Goal: Task Accomplishment & Management: Manage account settings

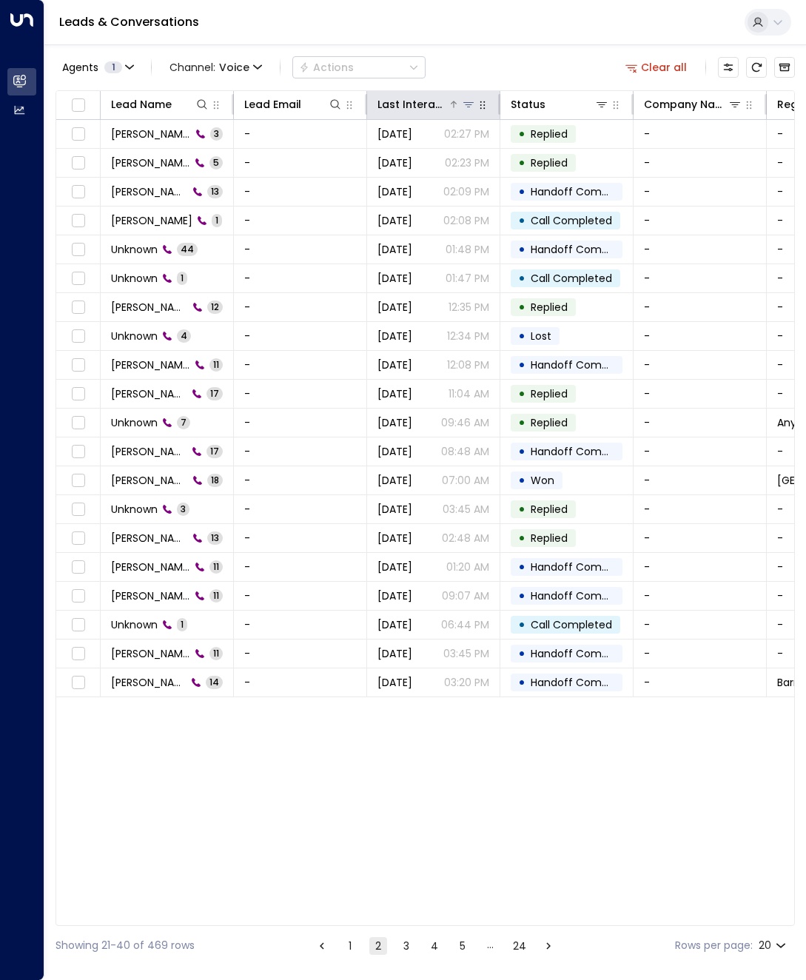
click at [420, 110] on div "Last Interacted" at bounding box center [412, 104] width 70 height 18
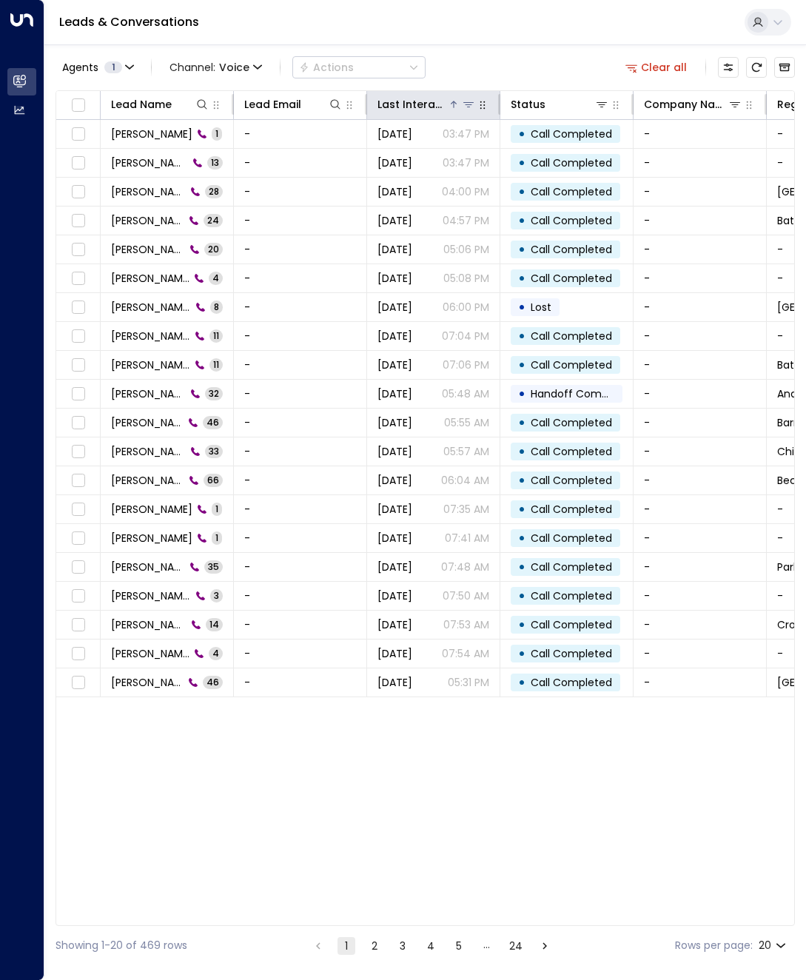
click at [420, 110] on div "Last Interacted" at bounding box center [412, 104] width 70 height 18
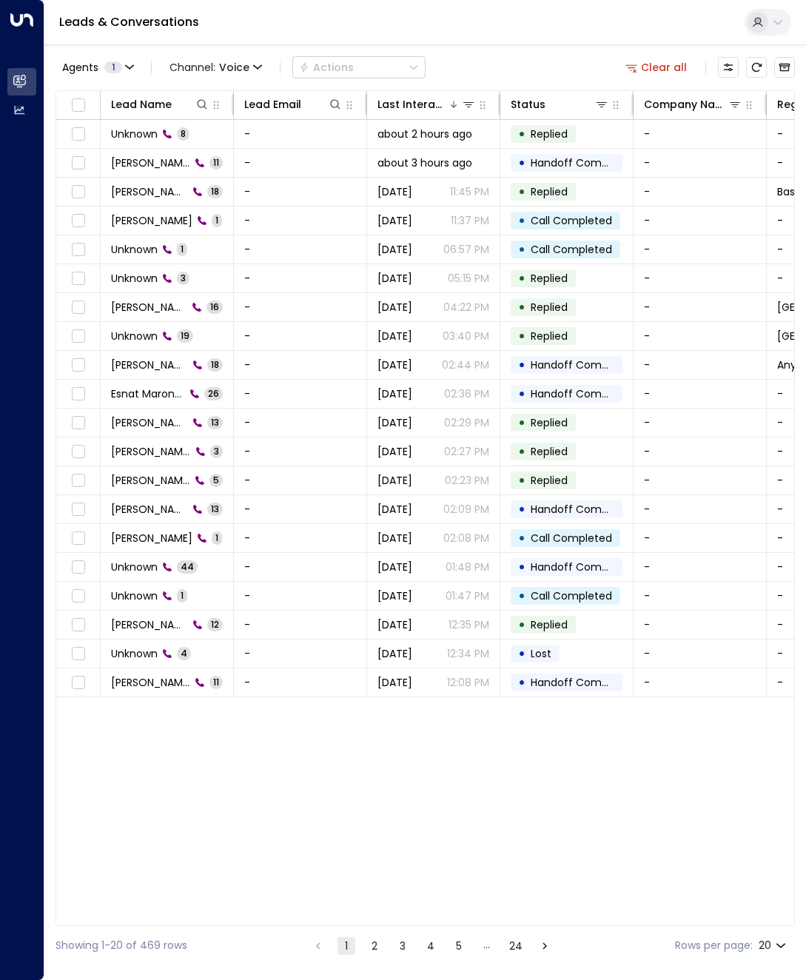
click at [367, 945] on button "2" at bounding box center [374, 946] width 18 height 18
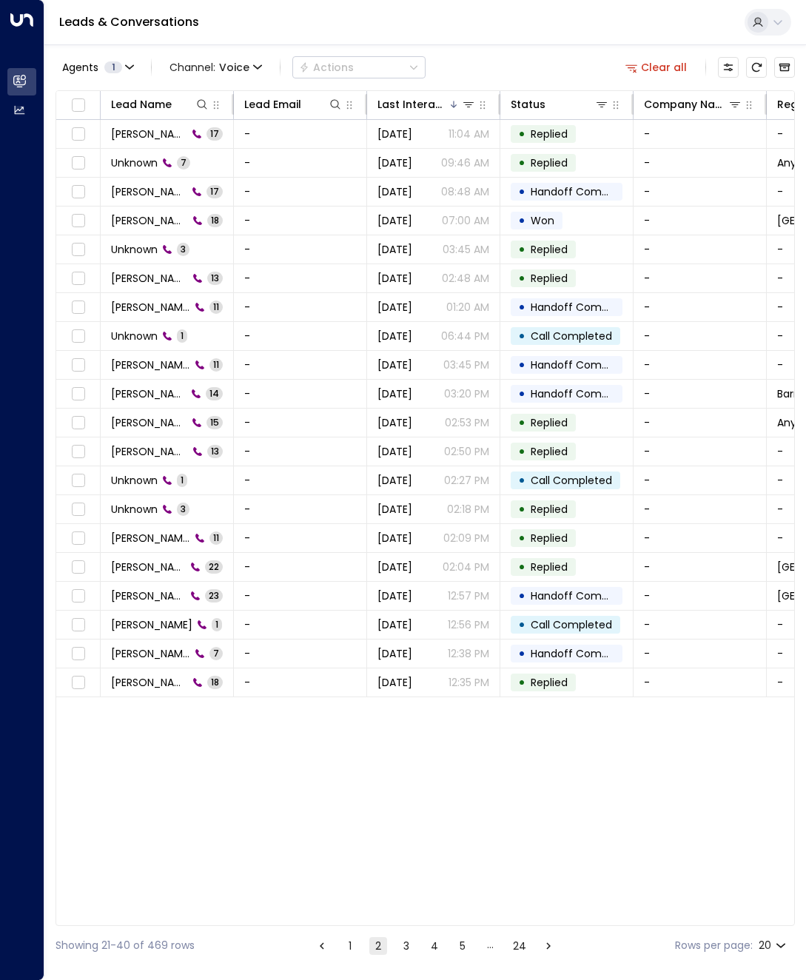
click at [545, 764] on div "Lead Name Lead Email Last Interacted Status Company Name Region Product # of pe…" at bounding box center [424, 507] width 739 height 835
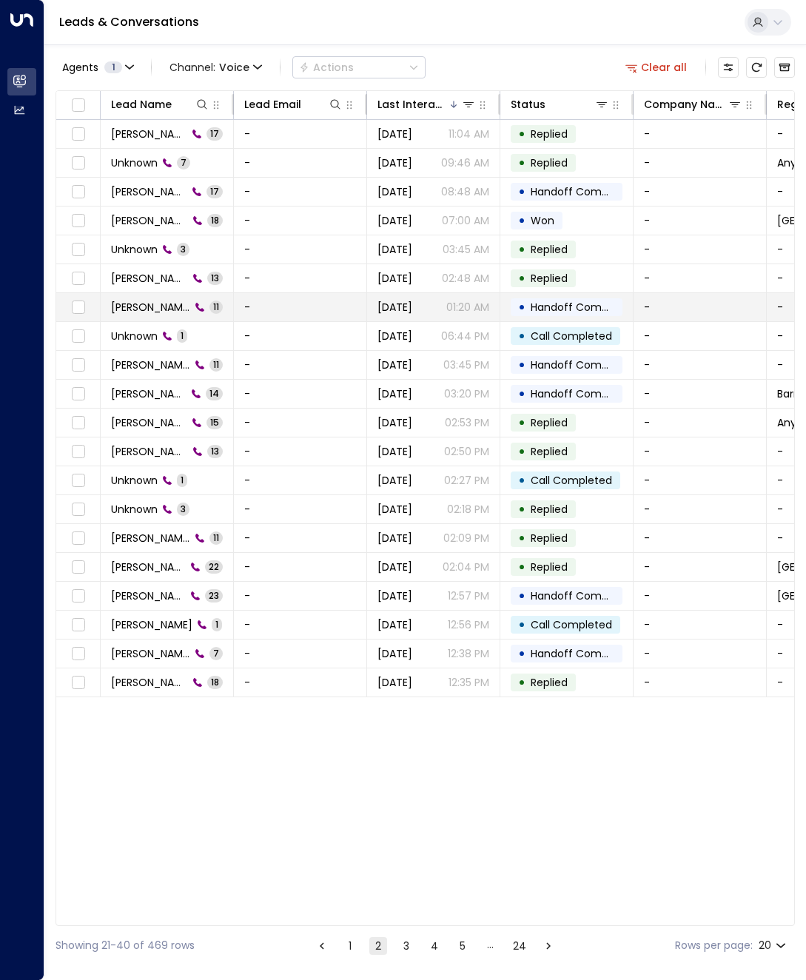
click at [152, 312] on span "[PERSON_NAME]" at bounding box center [150, 307] width 79 height 15
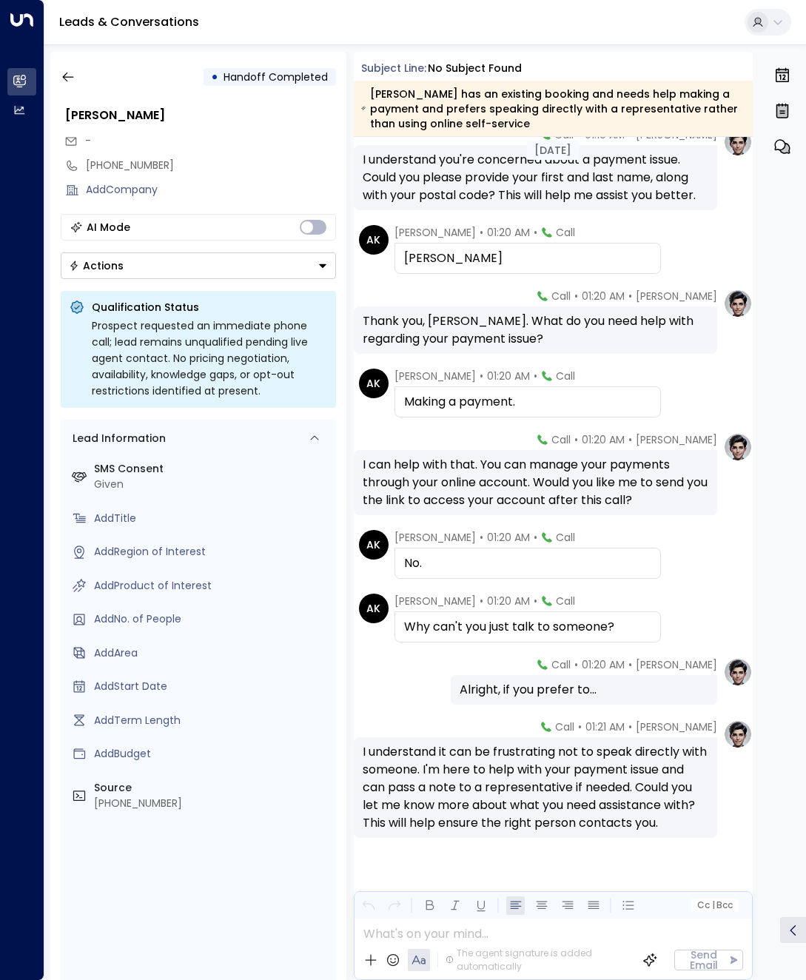
scroll to position [243, 0]
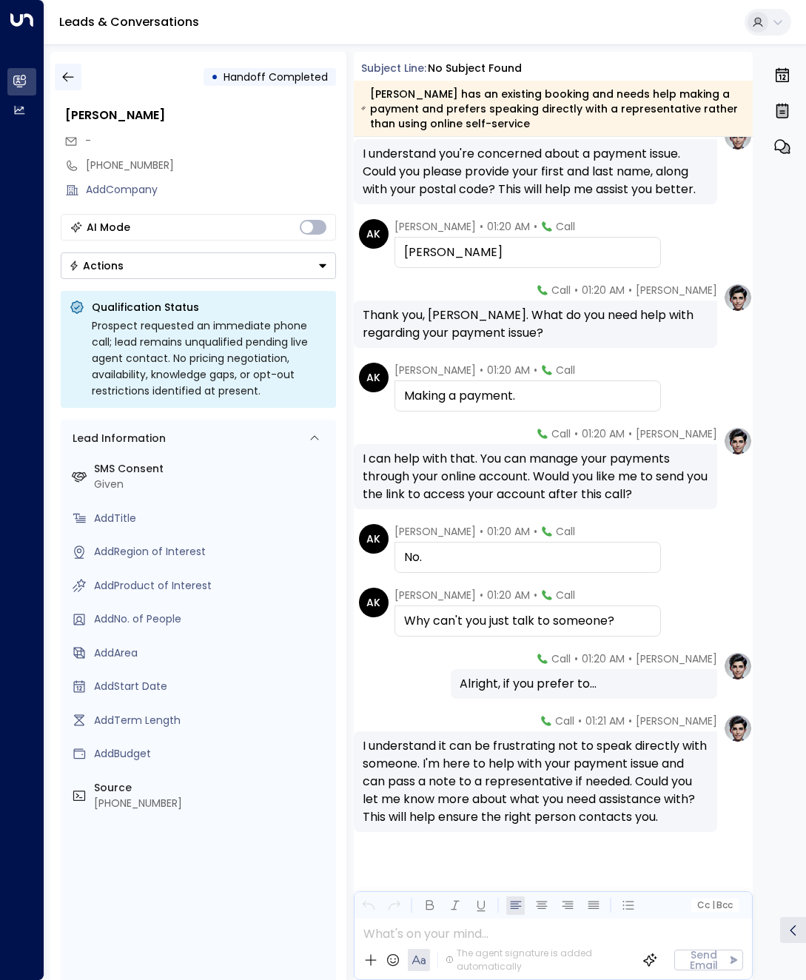
click at [59, 72] on button "button" at bounding box center [68, 77] width 27 height 27
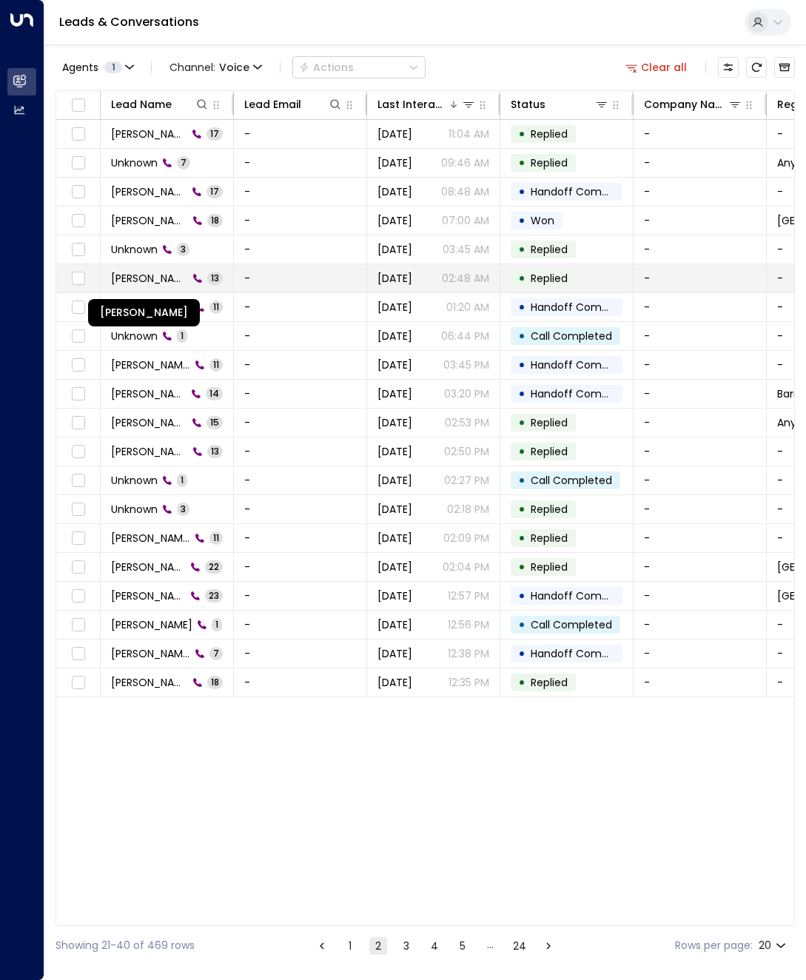
click at [166, 277] on span "[PERSON_NAME]" at bounding box center [149, 278] width 77 height 15
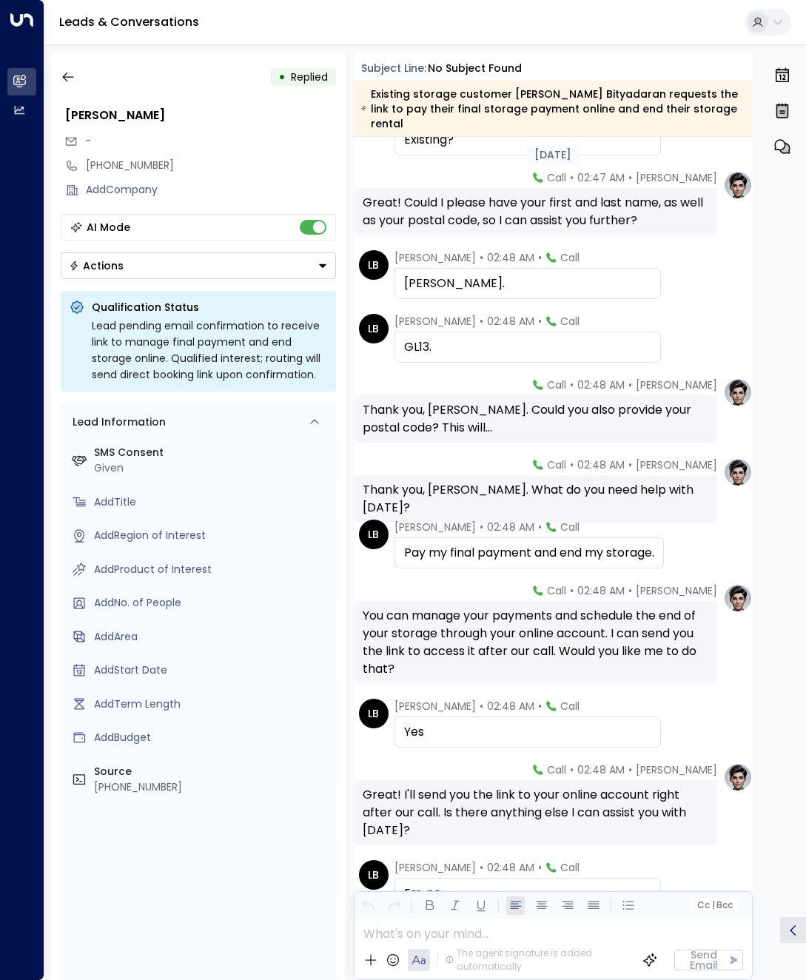
scroll to position [222, 0]
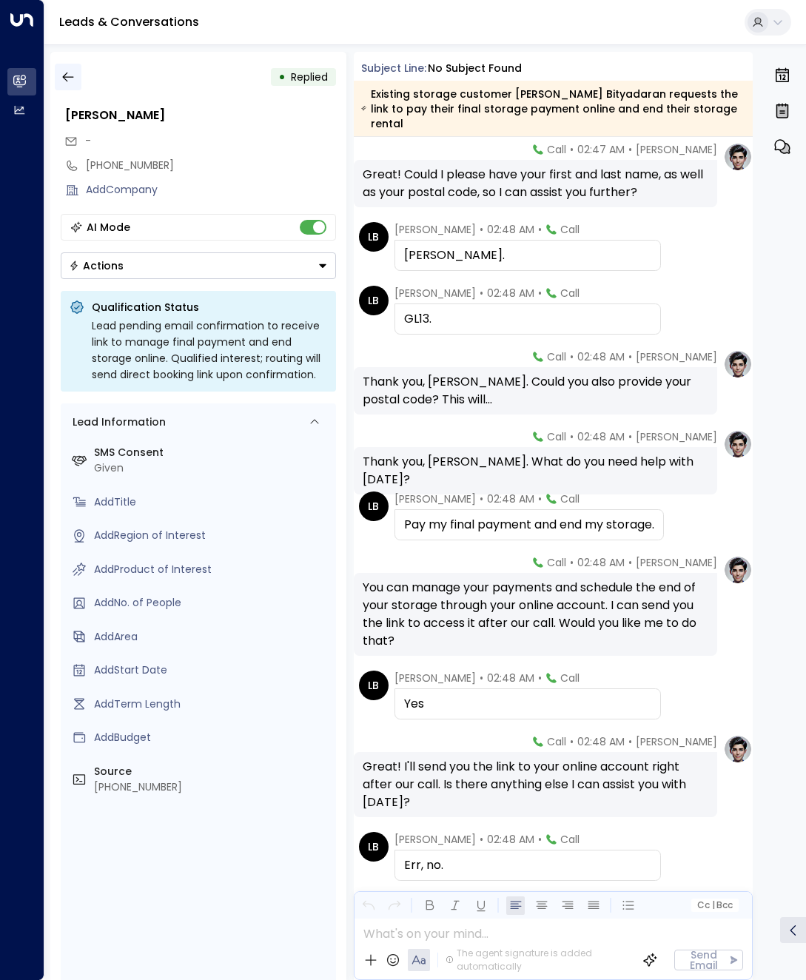
click at [67, 79] on icon "button" at bounding box center [68, 77] width 15 height 15
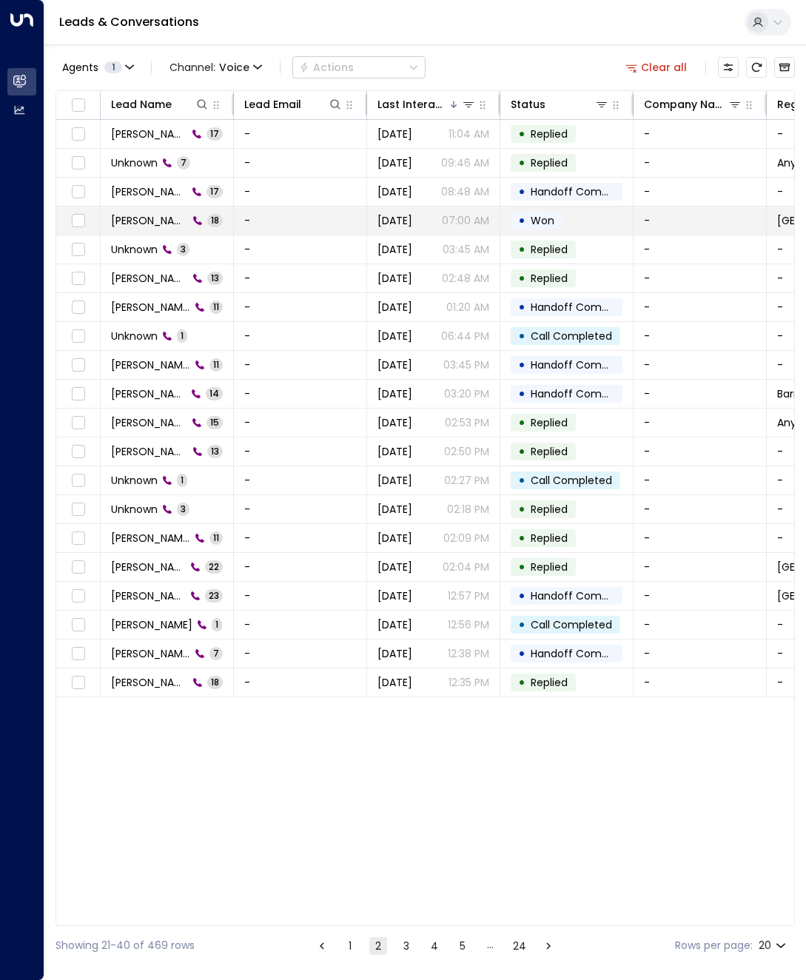
click at [149, 209] on td "Jamie Jones 18" at bounding box center [167, 220] width 133 height 28
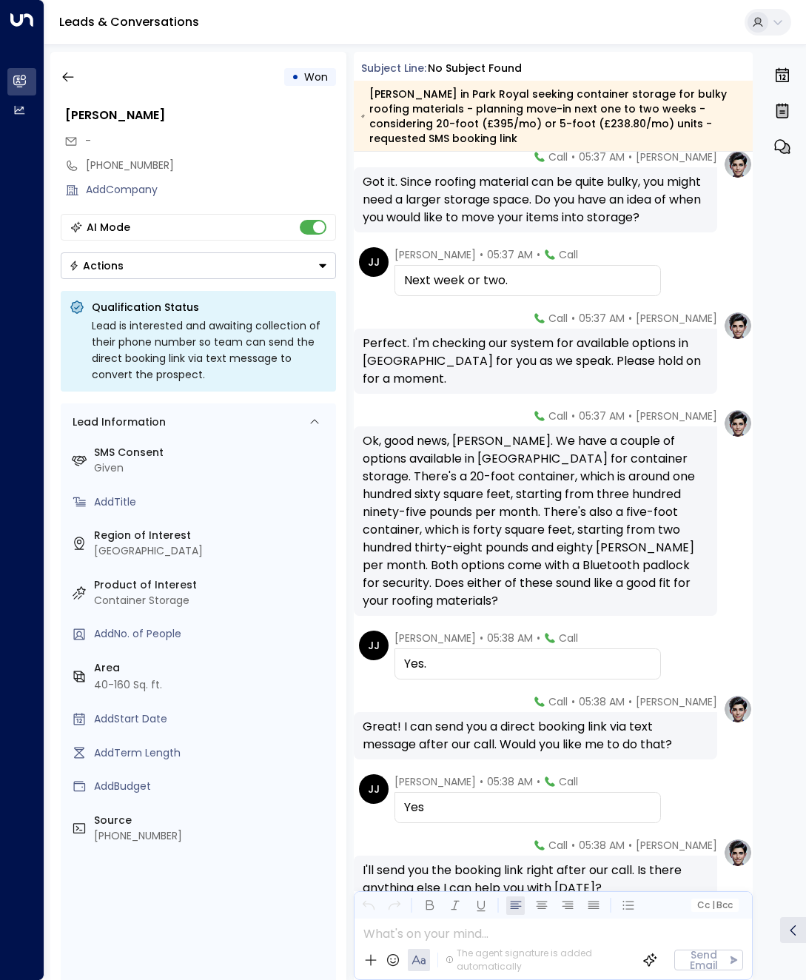
scroll to position [910, 0]
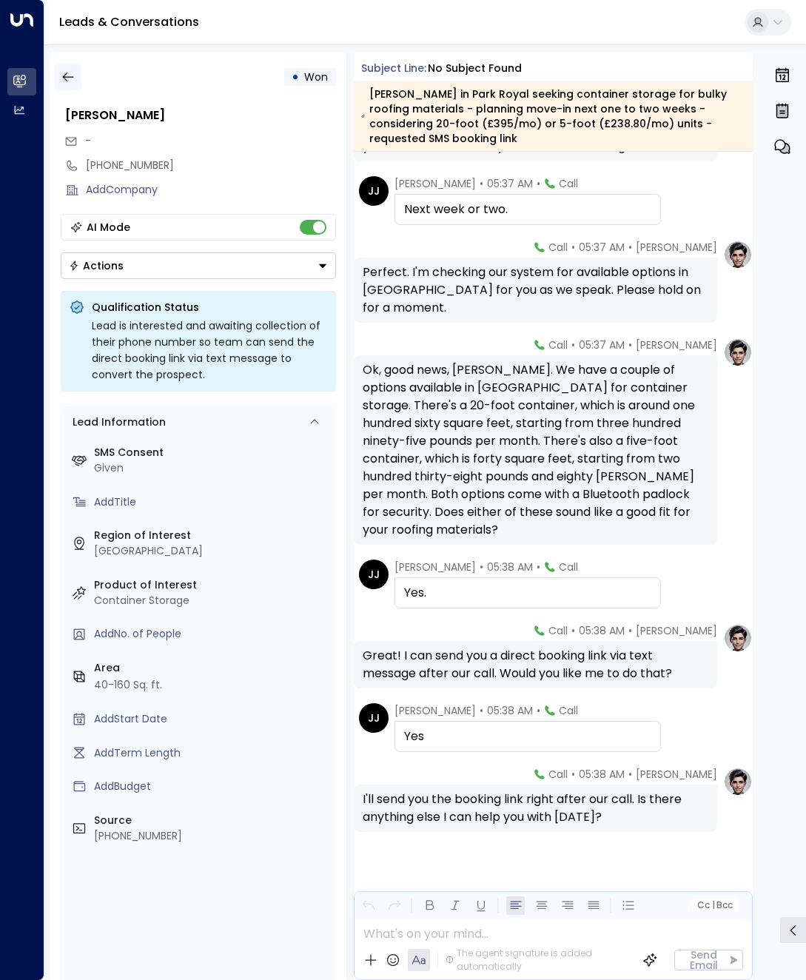
click at [73, 84] on icon "button" at bounding box center [68, 77] width 15 height 15
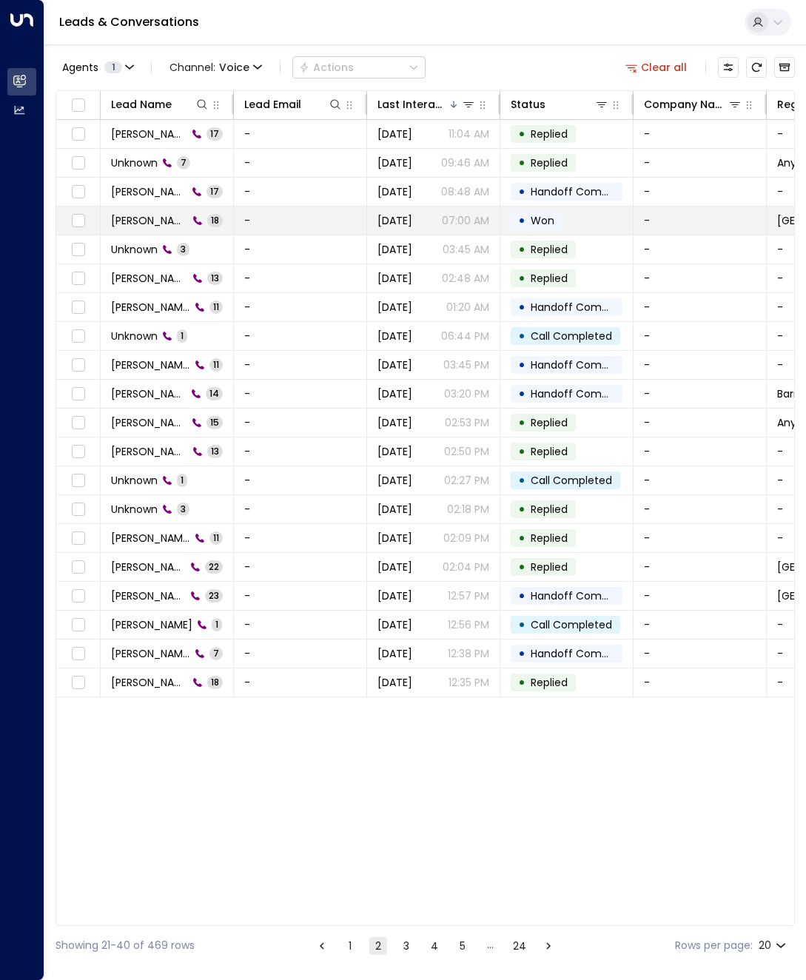
click at [143, 225] on span "[PERSON_NAME]" at bounding box center [149, 220] width 77 height 15
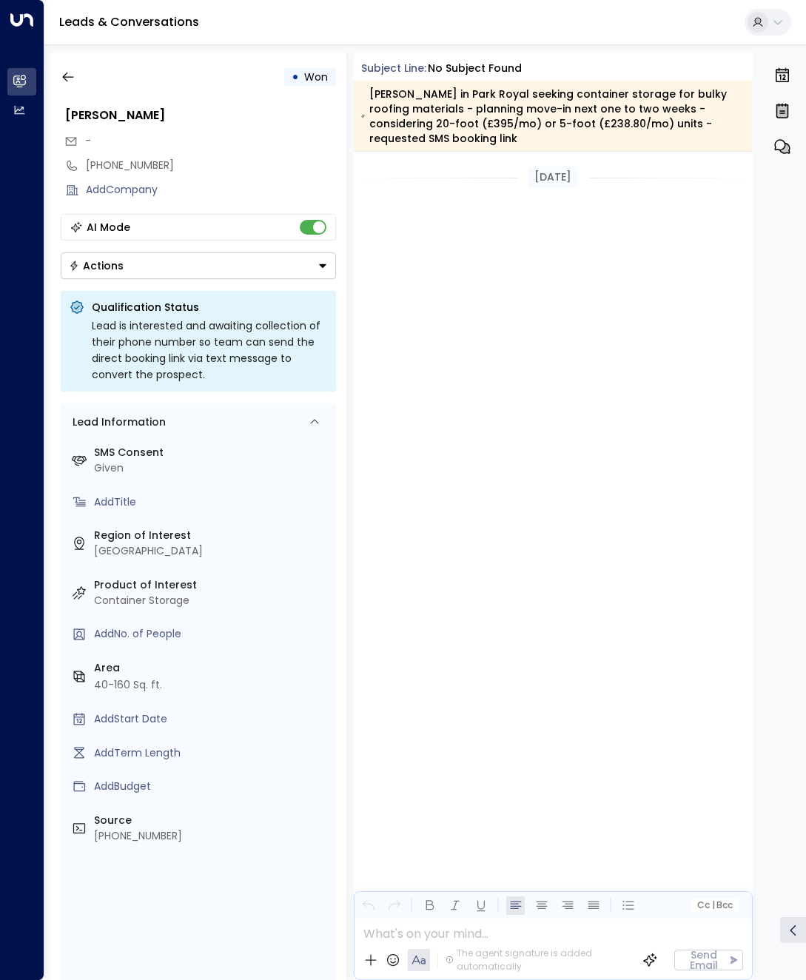
scroll to position [910, 0]
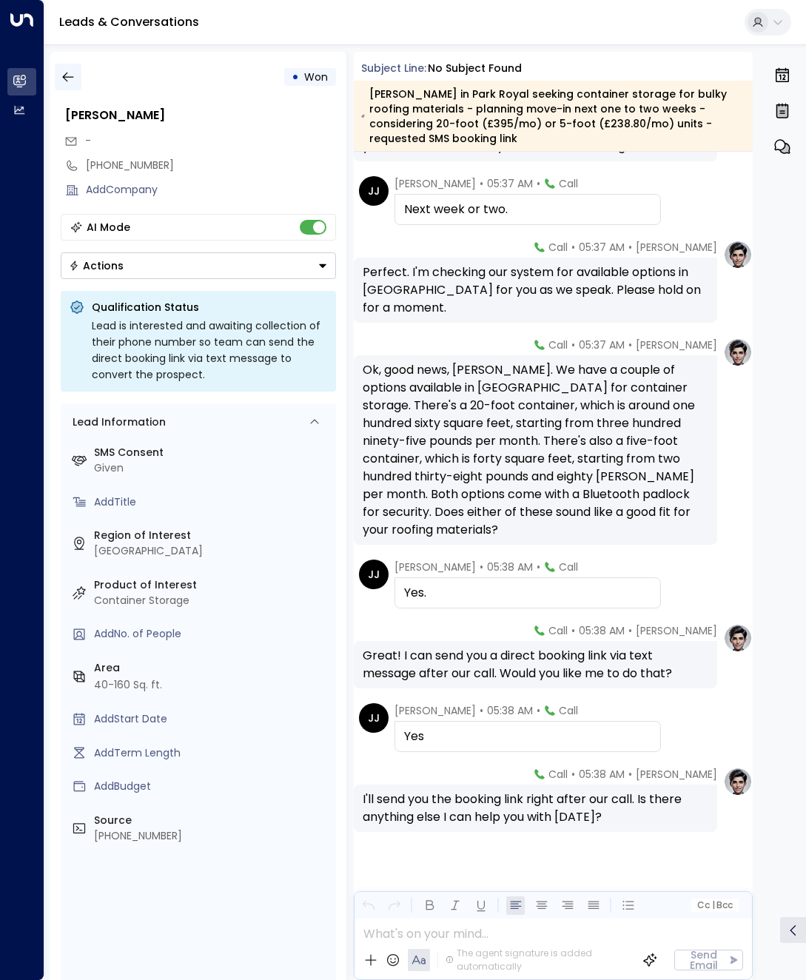
click at [66, 70] on icon "button" at bounding box center [68, 77] width 15 height 15
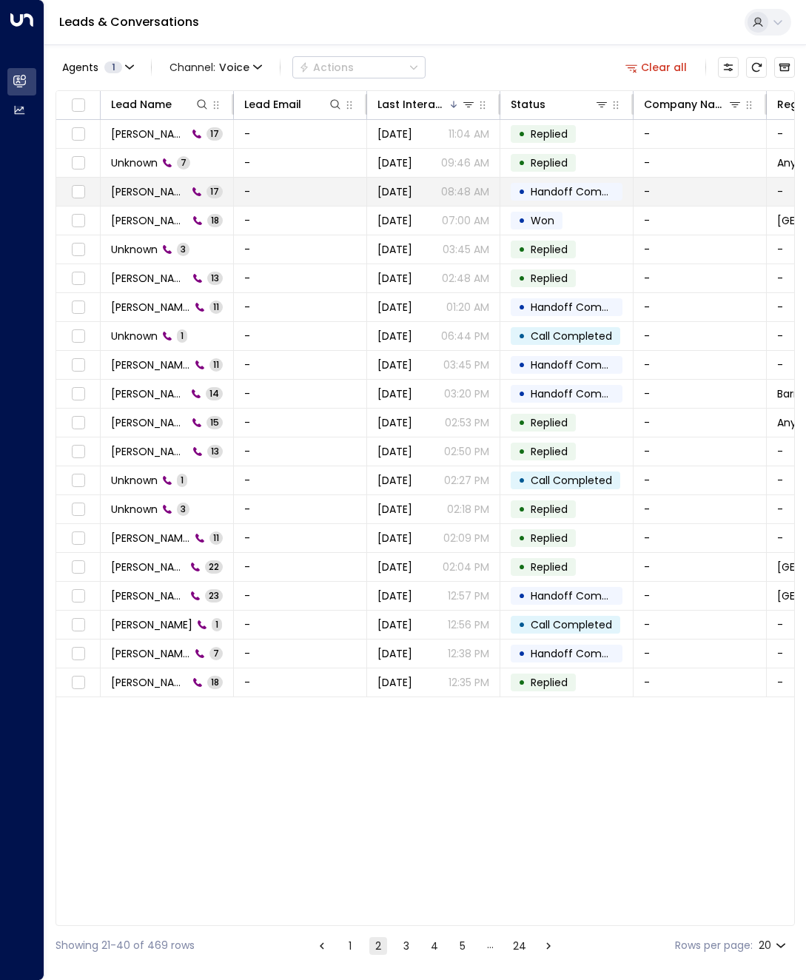
click at [140, 180] on td "Deepu Guru 17" at bounding box center [167, 192] width 133 height 28
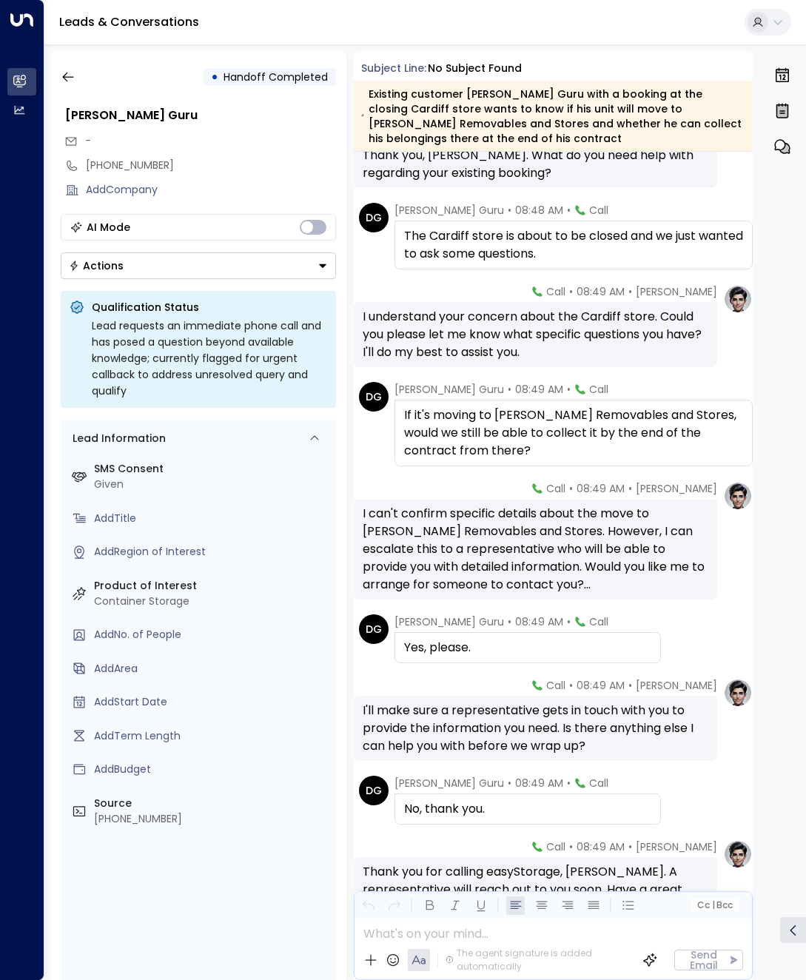
scroll to position [830, 0]
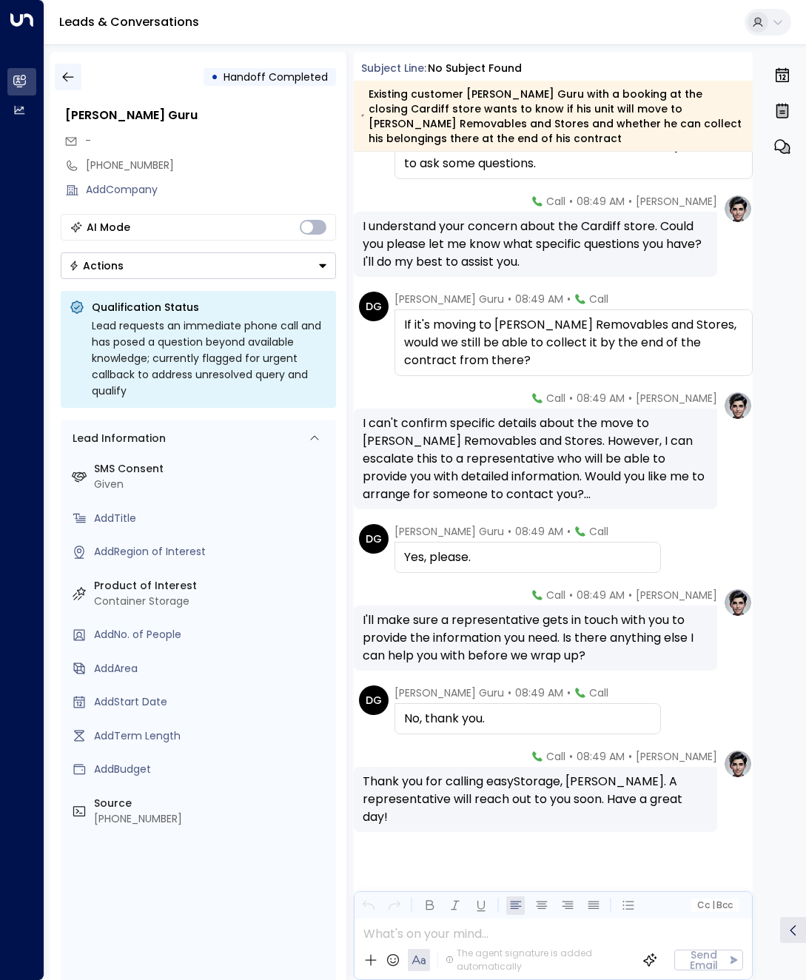
click at [64, 75] on icon "button" at bounding box center [67, 78] width 11 height 10
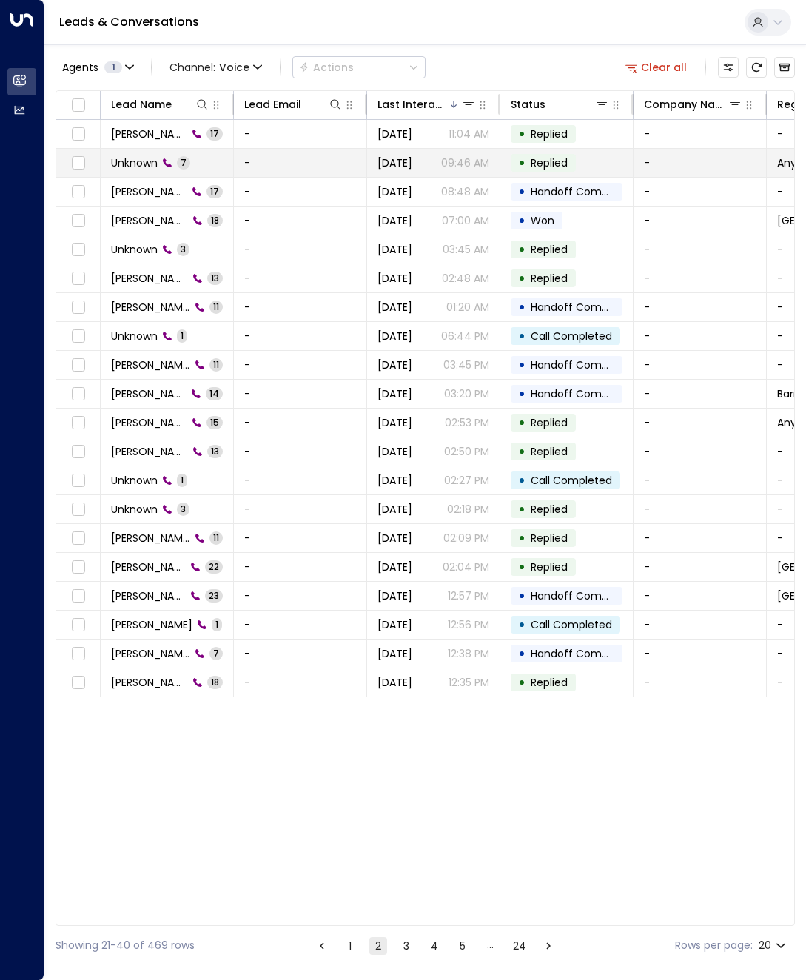
click at [124, 157] on span "Unknown" at bounding box center [134, 162] width 47 height 15
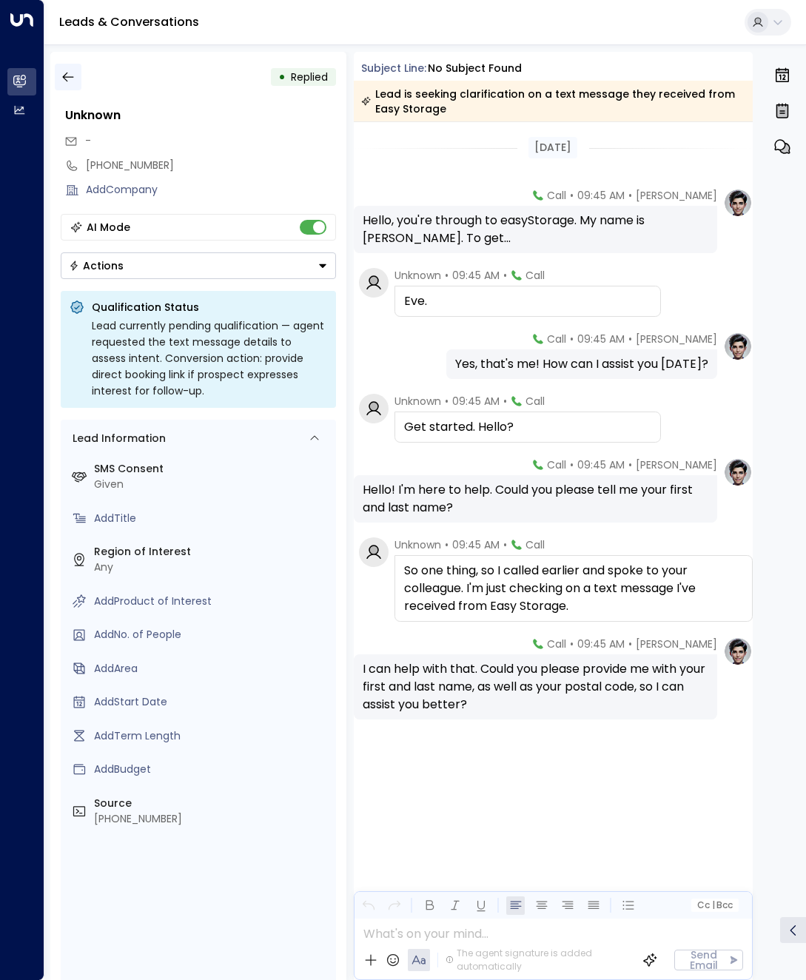
click at [66, 74] on icon "button" at bounding box center [67, 78] width 11 height 10
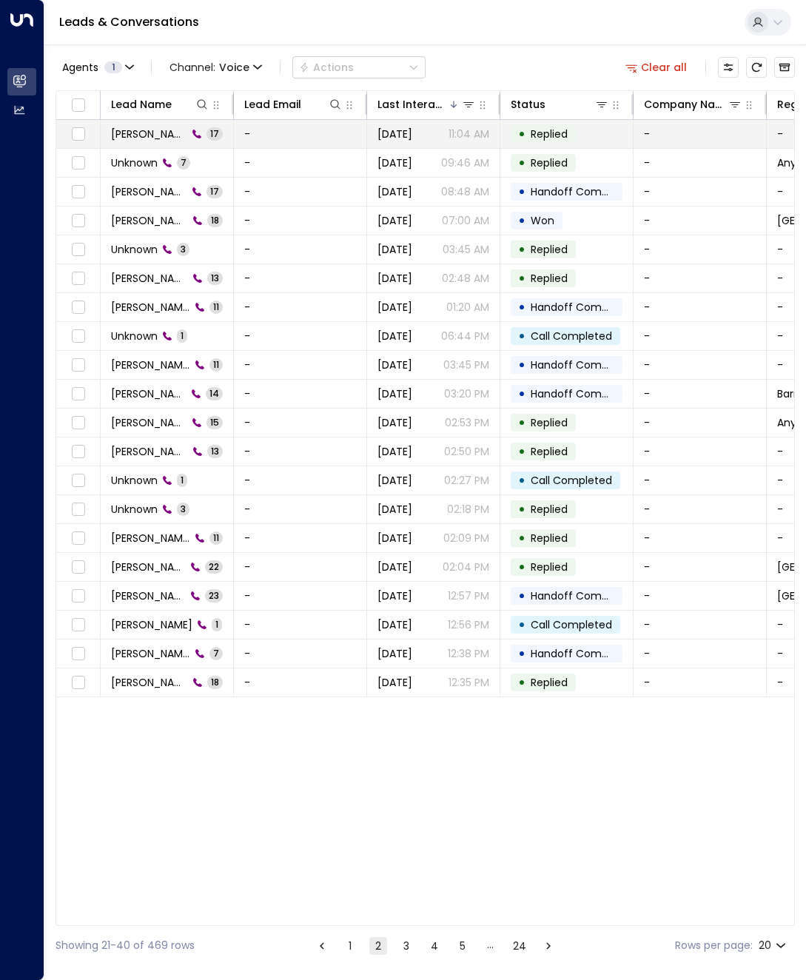
click at [144, 125] on td "Abdul Muhammad 17" at bounding box center [167, 134] width 133 height 28
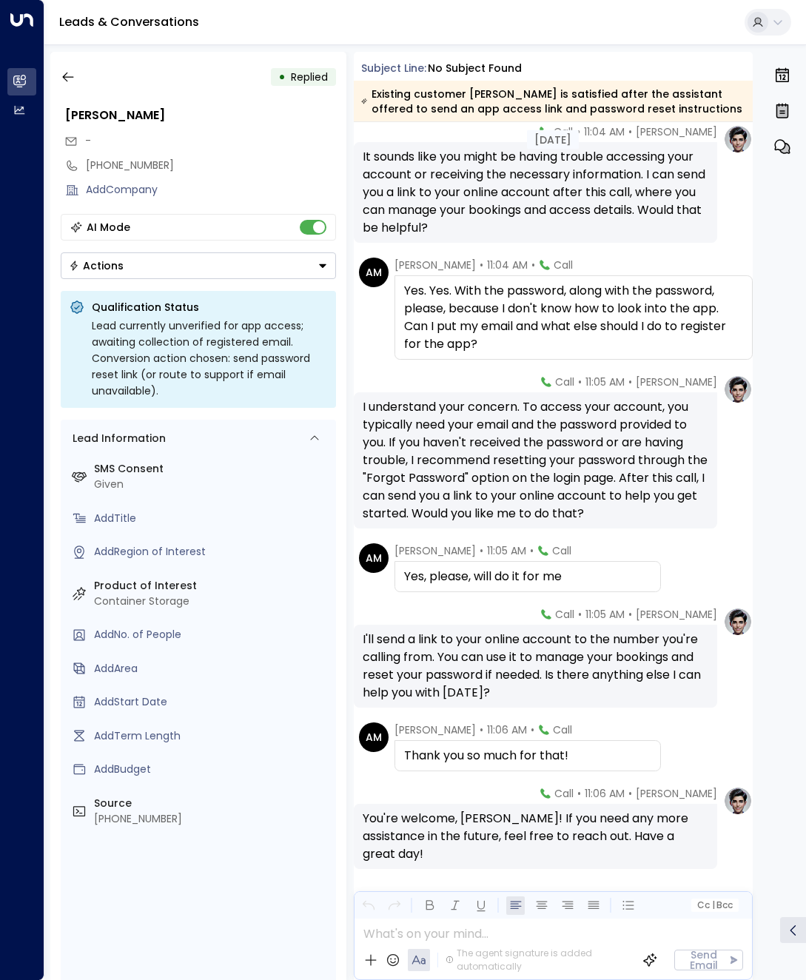
scroll to position [854, 0]
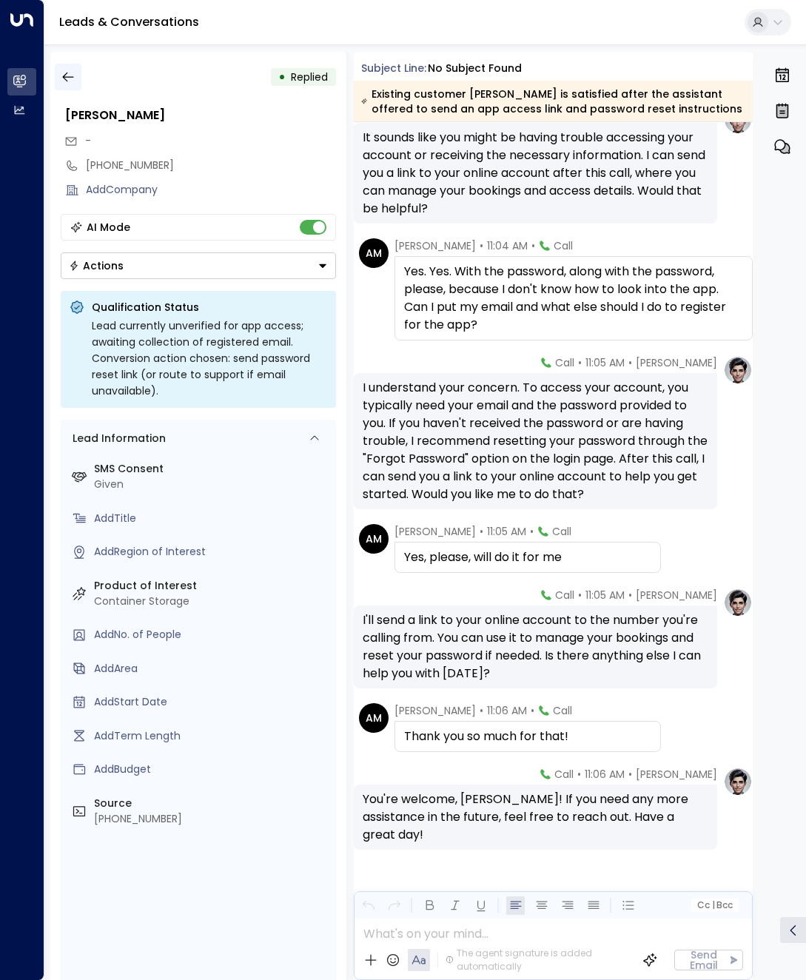
click at [71, 75] on icon "button" at bounding box center [68, 77] width 15 height 15
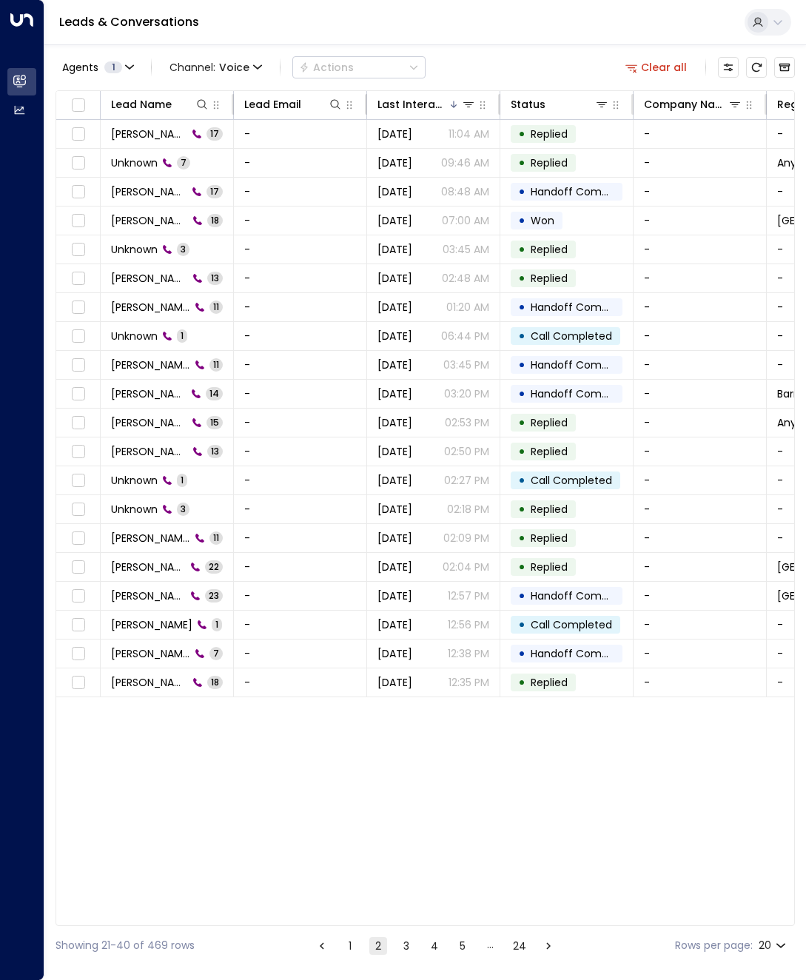
click at [340, 945] on li "1" at bounding box center [349, 945] width 19 height 18
click at [342, 944] on button "1" at bounding box center [350, 946] width 18 height 18
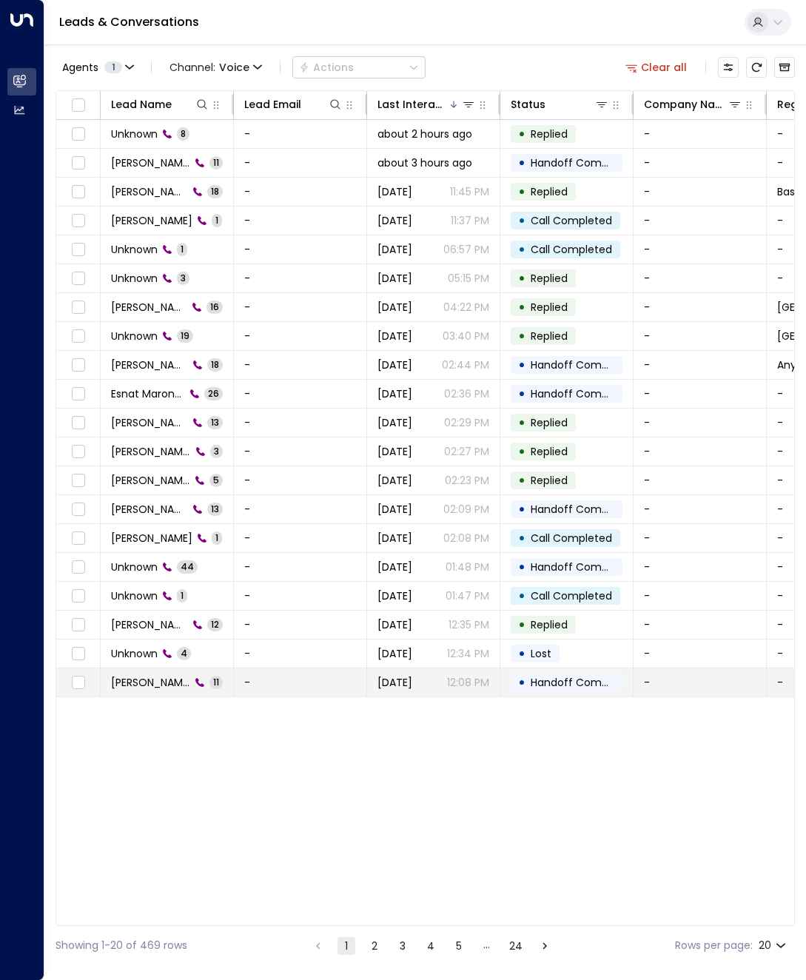
click at [164, 683] on span "[PERSON_NAME]" at bounding box center [150, 682] width 79 height 15
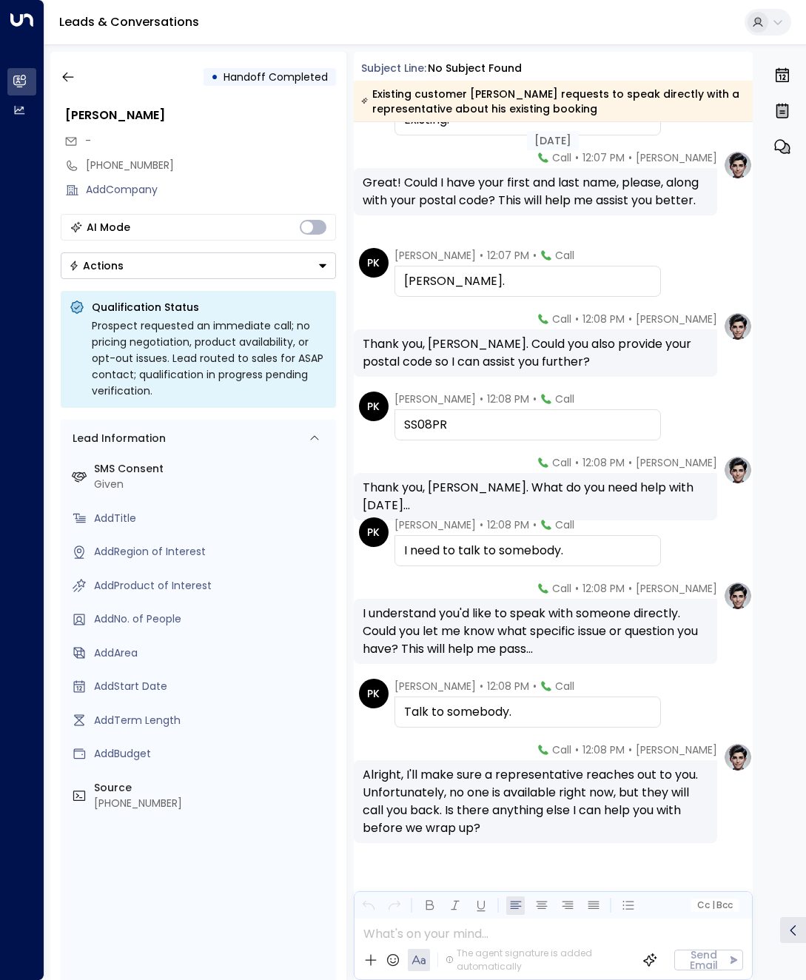
scroll to position [210, 0]
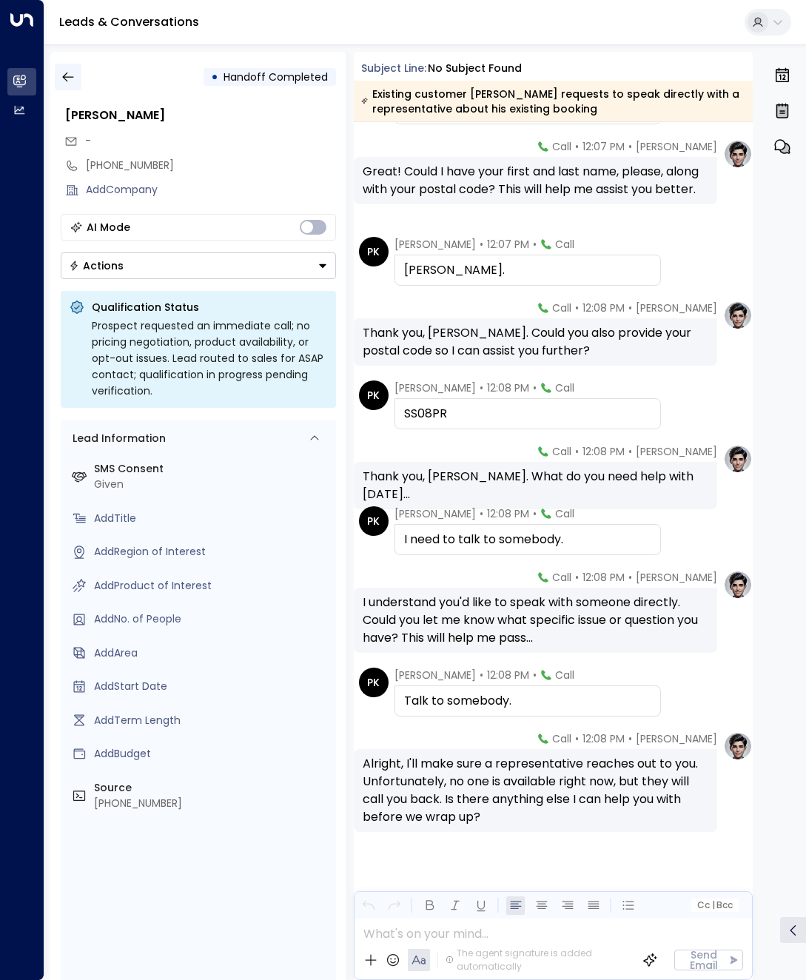
click at [73, 72] on icon "button" at bounding box center [68, 77] width 15 height 15
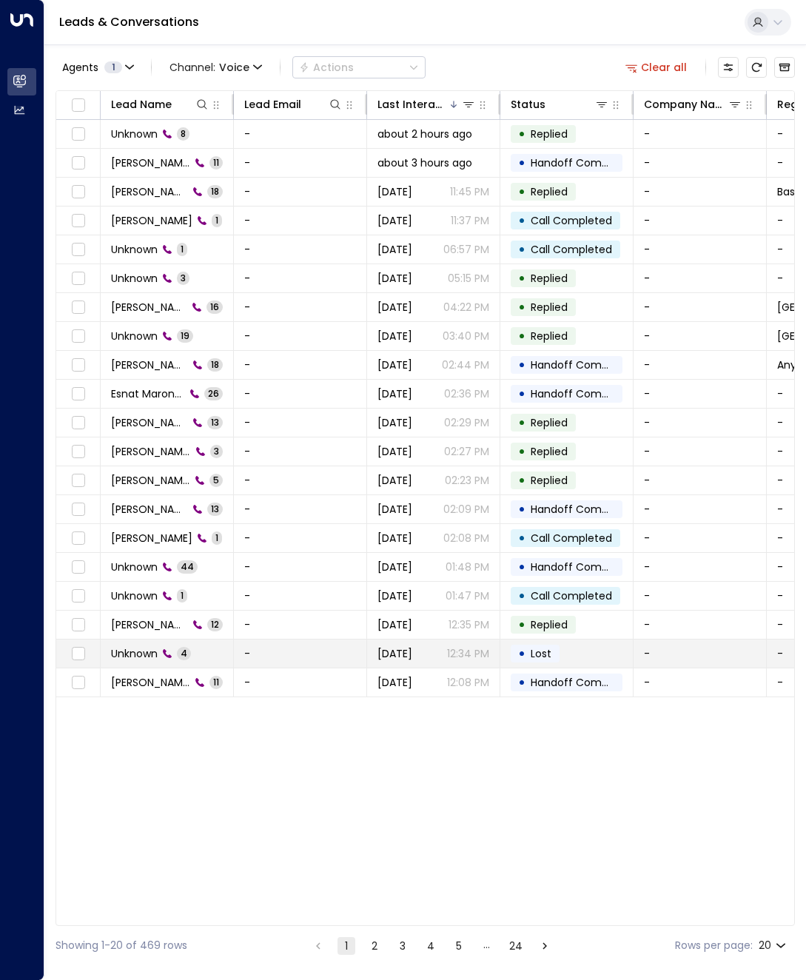
click at [143, 655] on span "Unknown" at bounding box center [134, 653] width 47 height 15
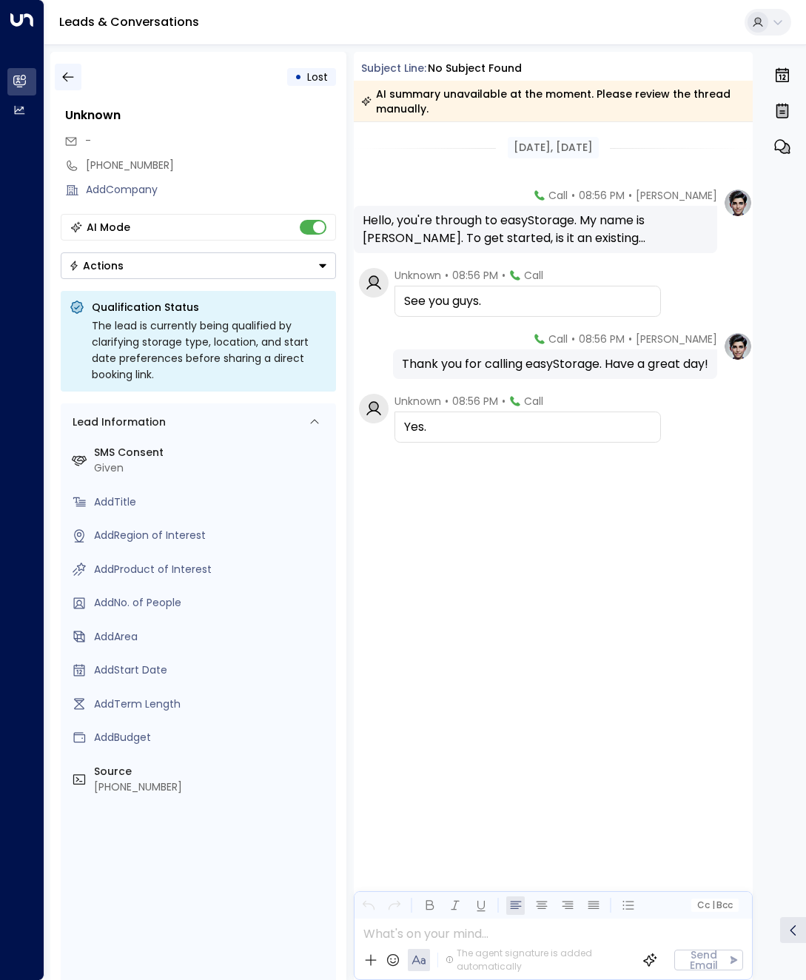
click at [74, 74] on icon "button" at bounding box center [68, 77] width 15 height 15
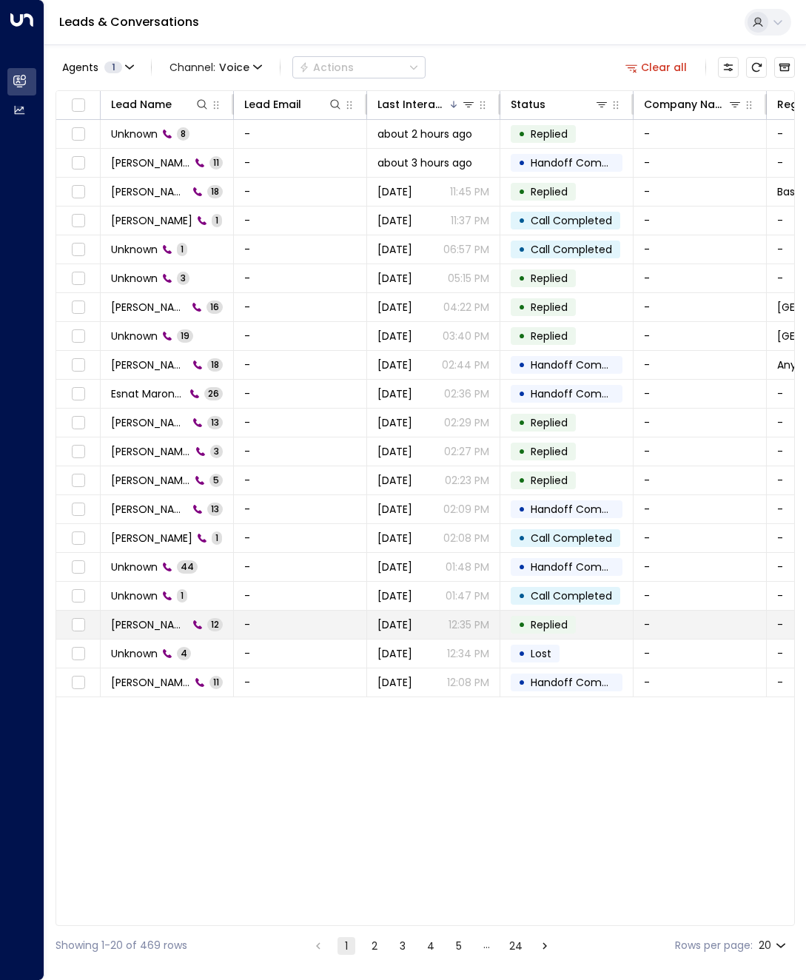
click at [155, 627] on span "[PERSON_NAME]" at bounding box center [149, 624] width 77 height 15
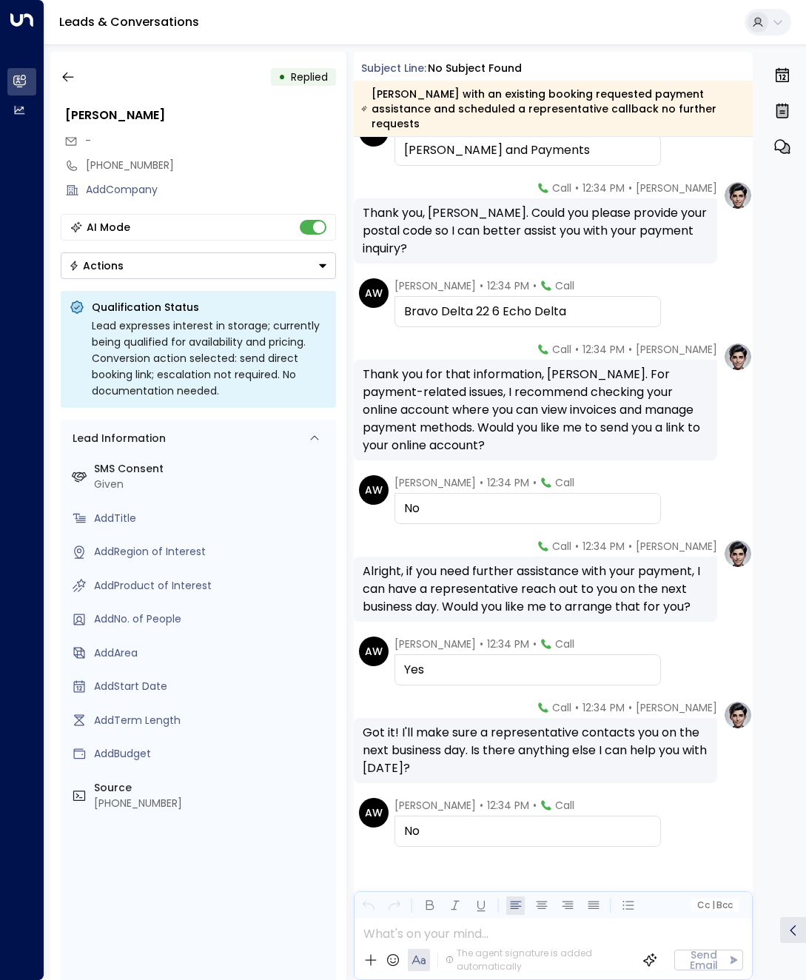
scroll to position [342, 0]
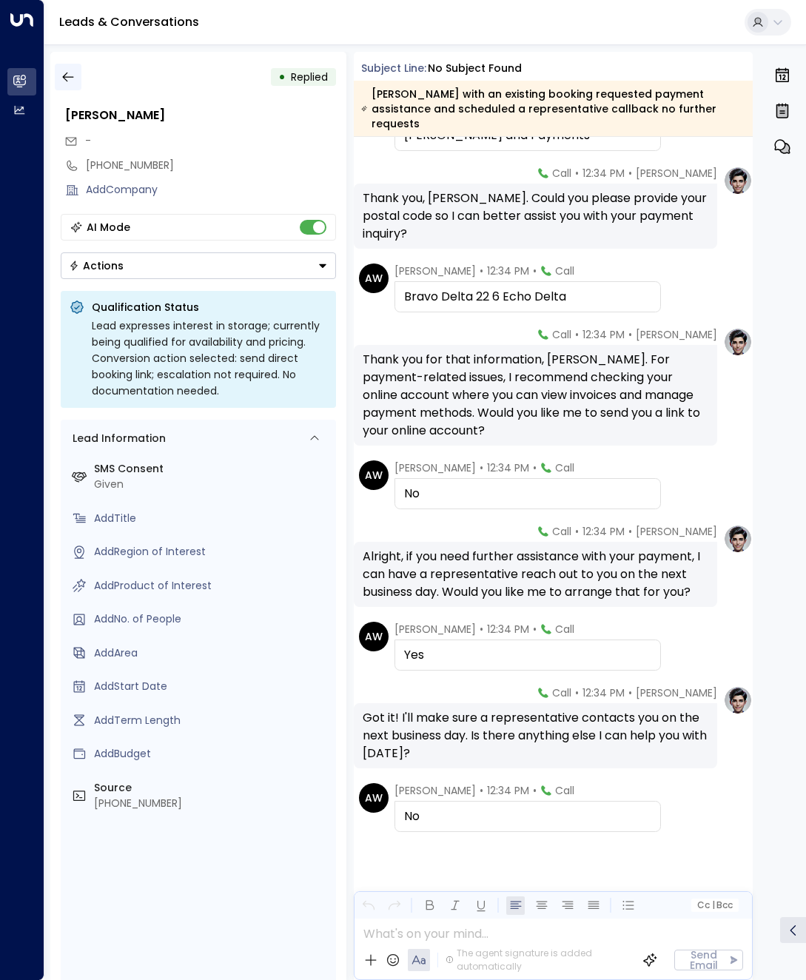
click at [81, 74] on button "button" at bounding box center [68, 77] width 27 height 27
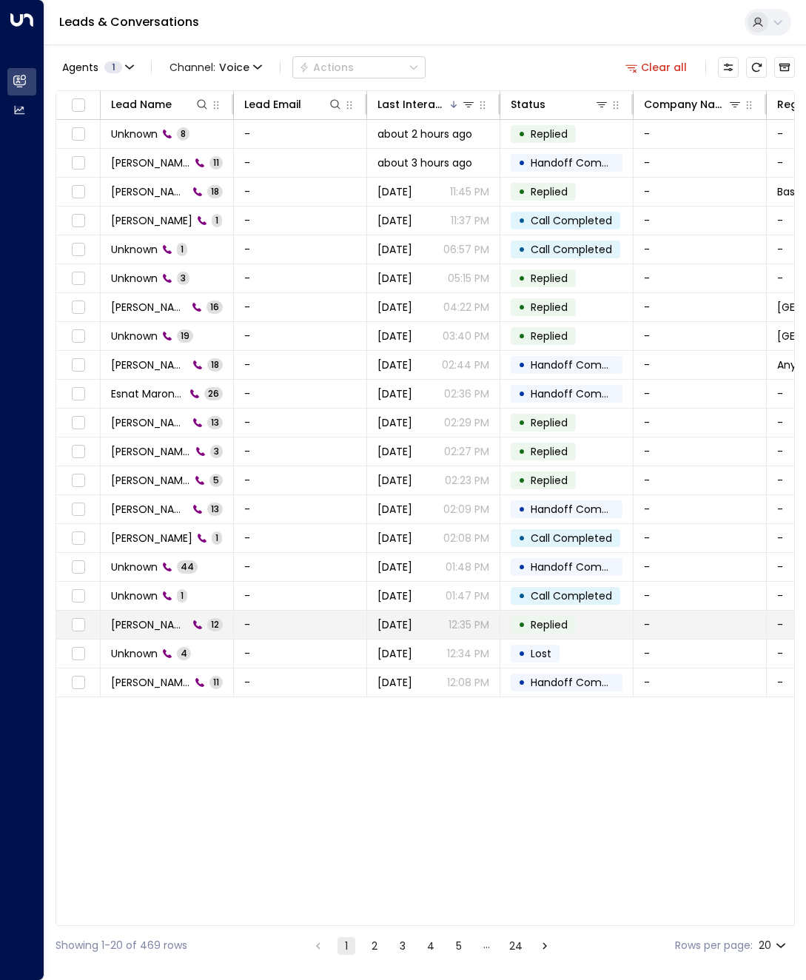
click at [153, 619] on span "[PERSON_NAME]" at bounding box center [149, 624] width 77 height 15
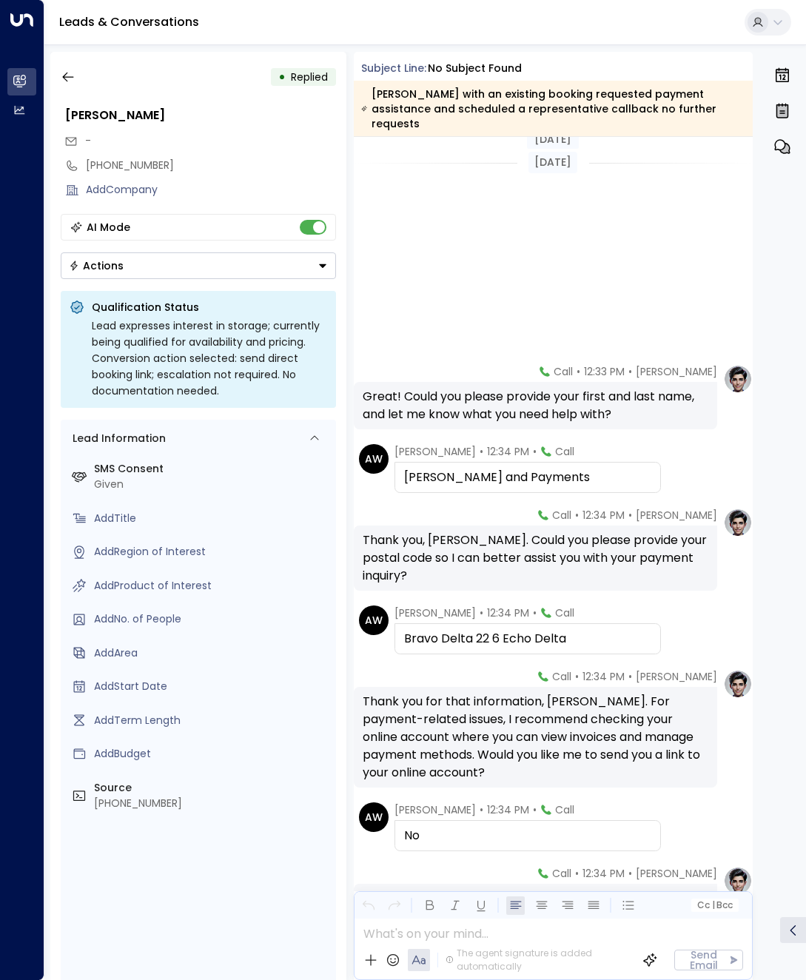
scroll to position [342, 0]
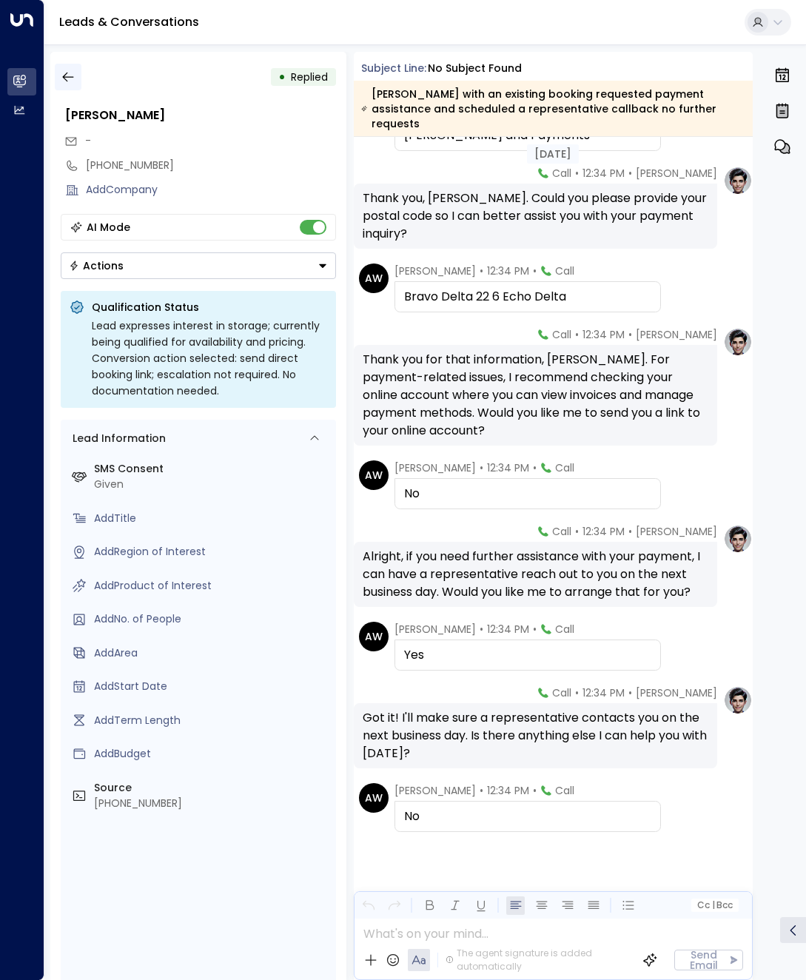
click at [75, 84] on button "button" at bounding box center [68, 77] width 27 height 27
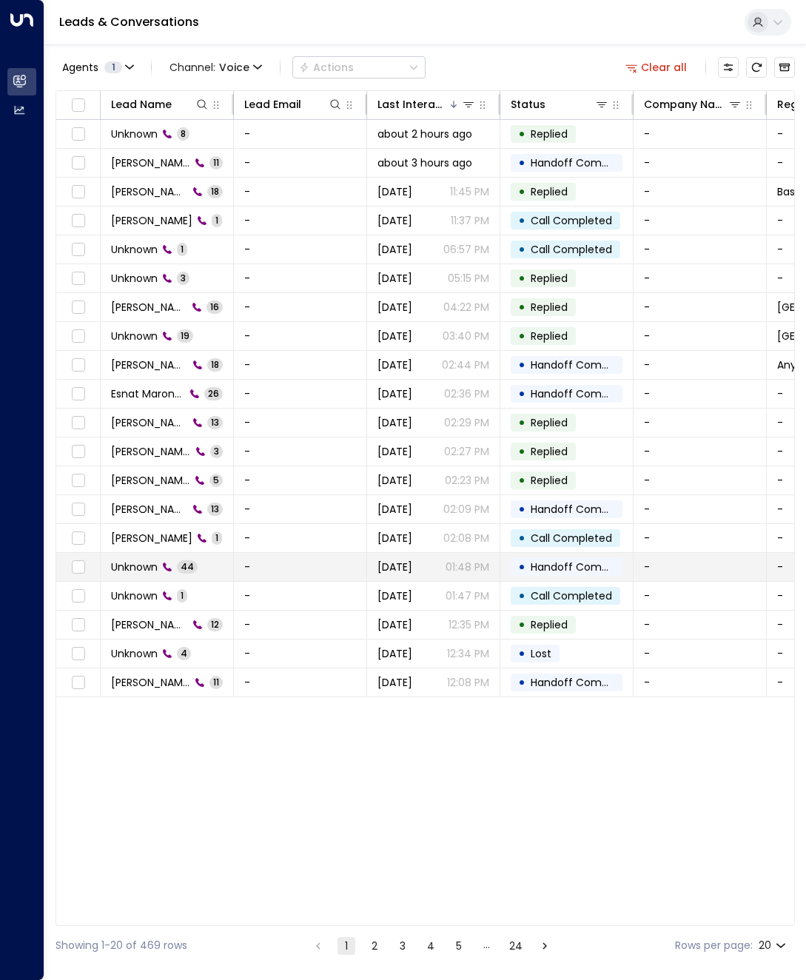
click at [144, 567] on span "Unknown" at bounding box center [134, 566] width 47 height 15
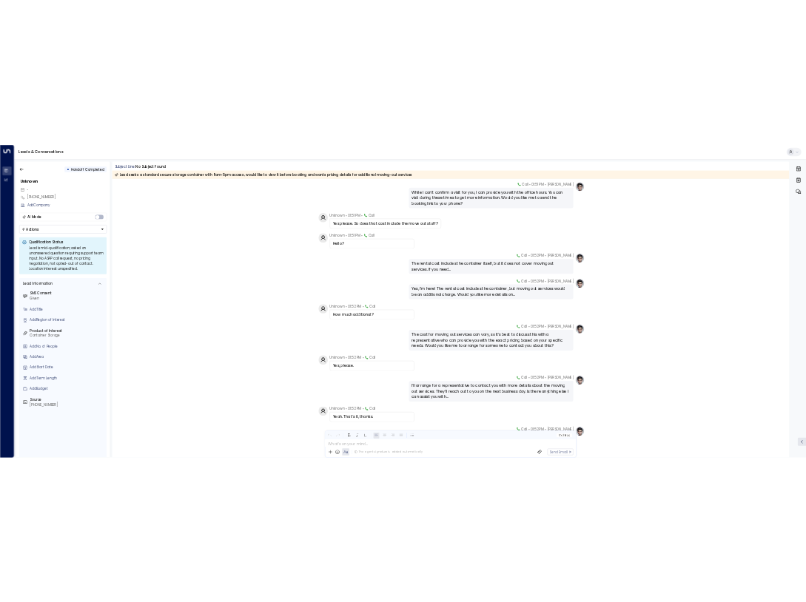
scroll to position [2788, 0]
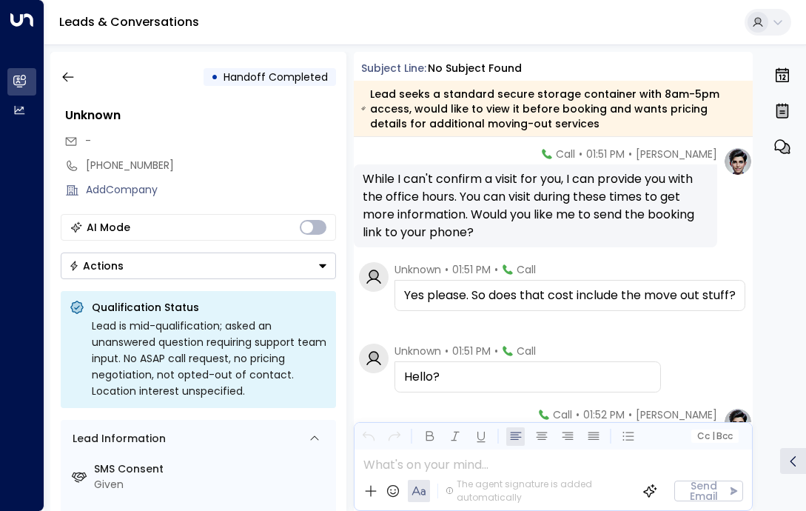
click at [695, 66] on div "Subject Line: No subject found" at bounding box center [557, 69] width 392 height 16
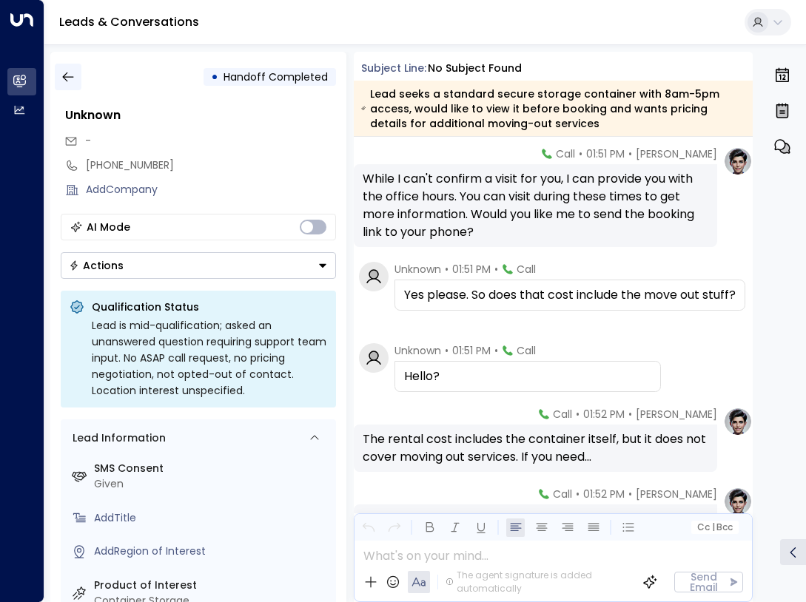
click at [61, 84] on button "button" at bounding box center [68, 77] width 27 height 27
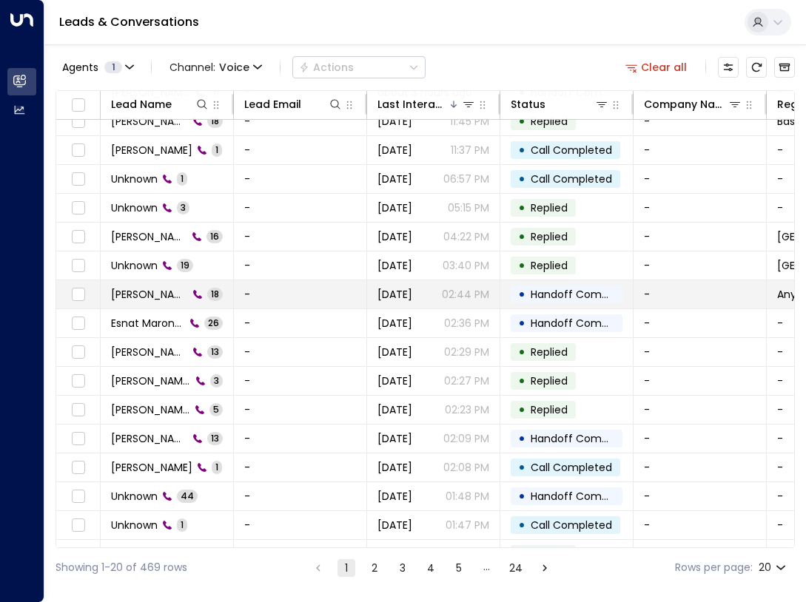
scroll to position [154, 0]
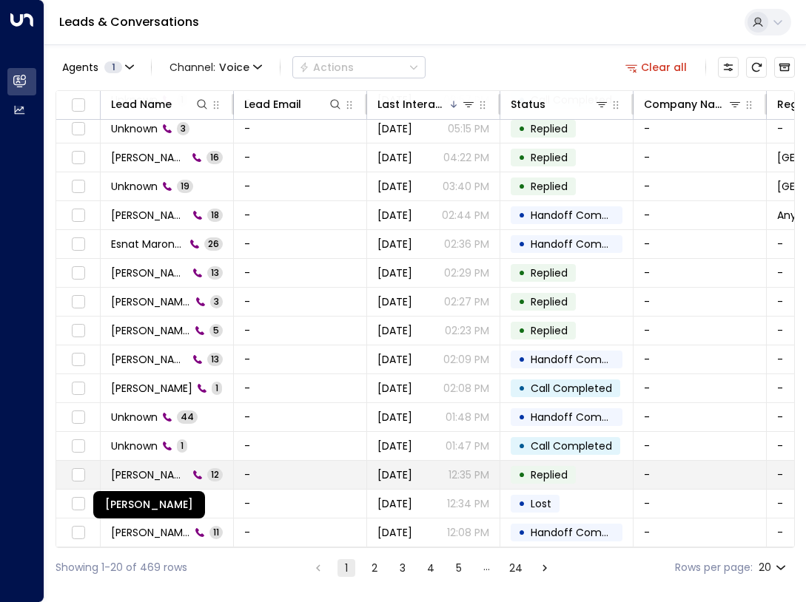
click at [164, 468] on span "[PERSON_NAME]" at bounding box center [149, 475] width 77 height 15
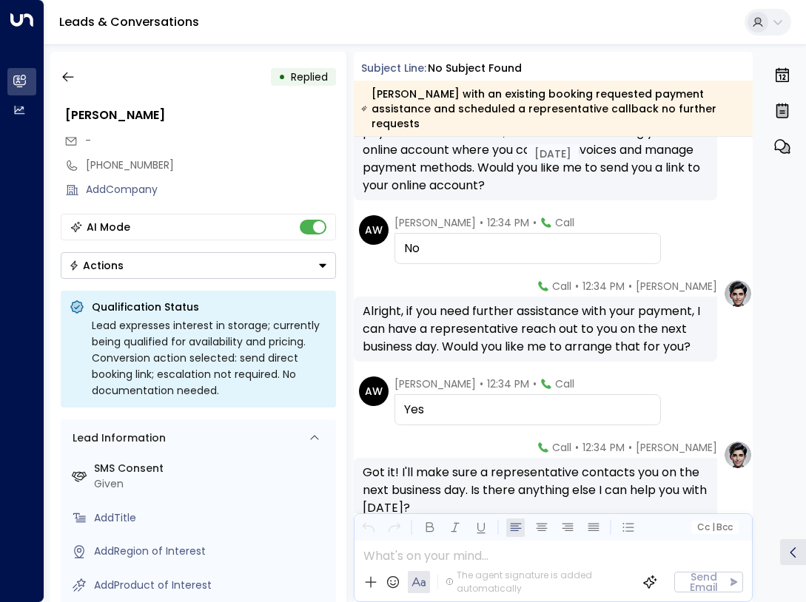
scroll to position [349, 0]
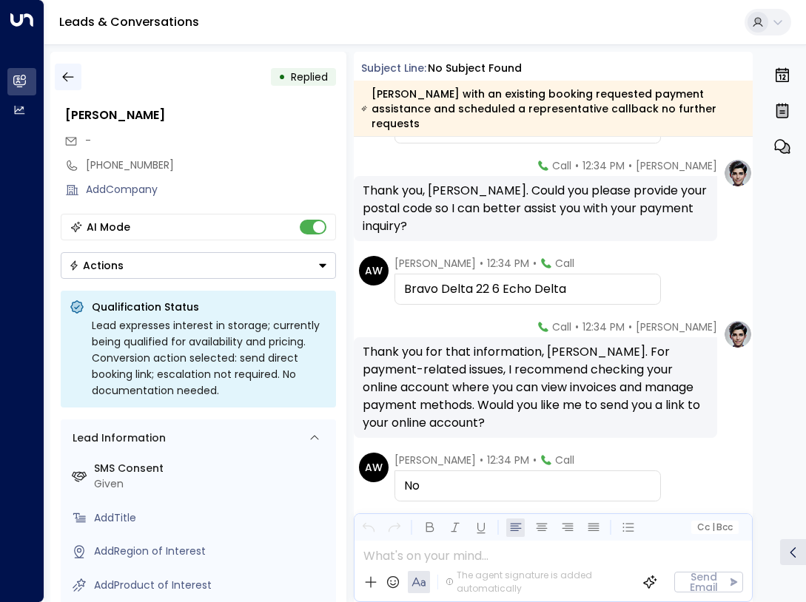
click at [61, 78] on icon "button" at bounding box center [68, 77] width 15 height 15
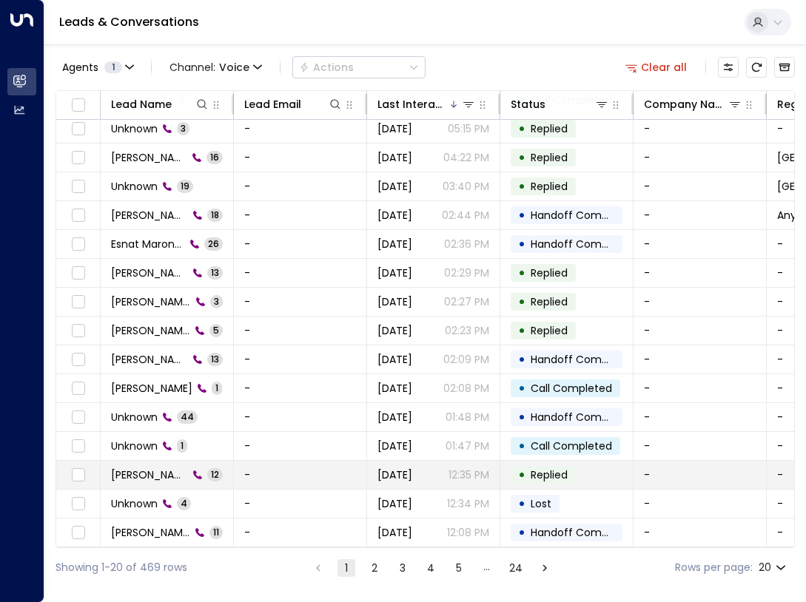
scroll to position [154, 0]
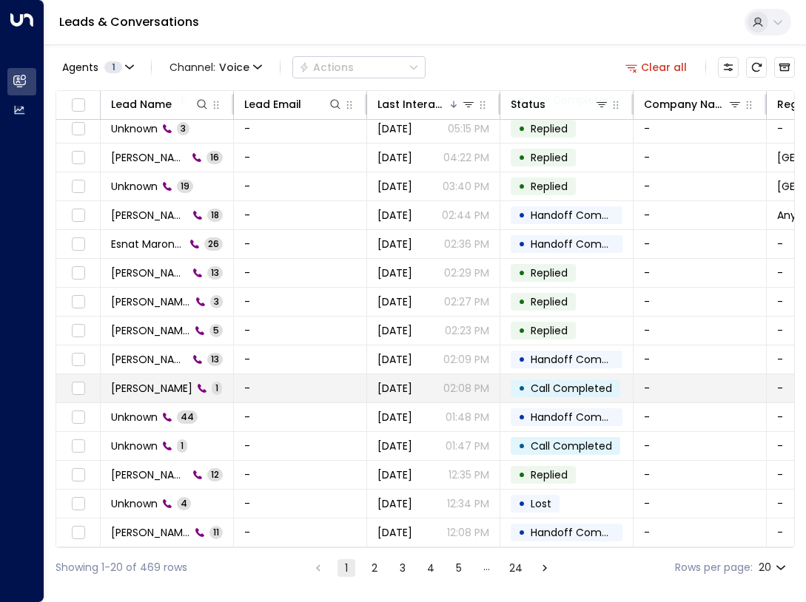
click at [141, 388] on span "[PERSON_NAME]" at bounding box center [151, 388] width 81 height 15
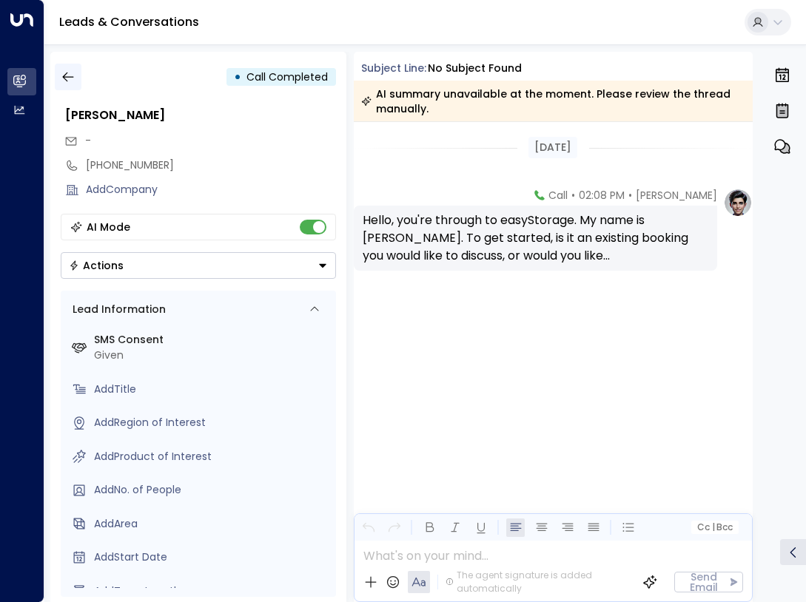
click at [62, 75] on icon "button" at bounding box center [68, 77] width 15 height 15
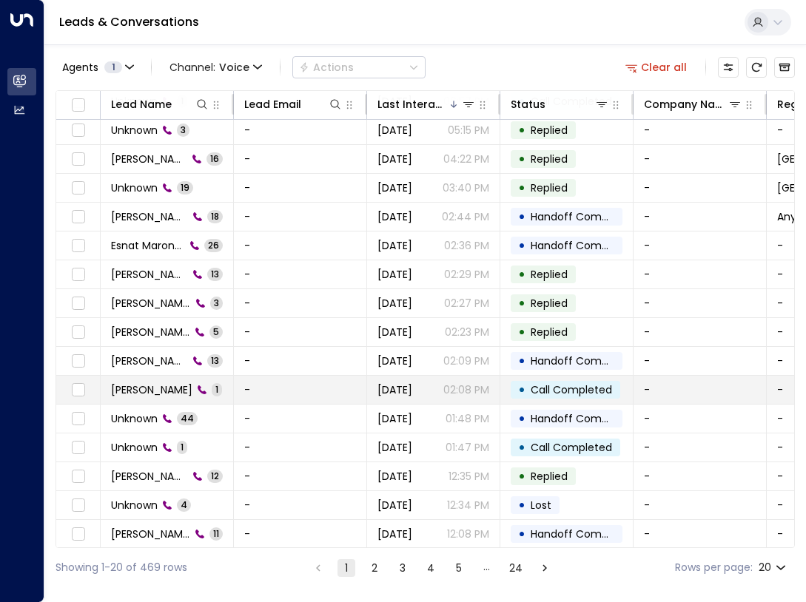
scroll to position [154, 0]
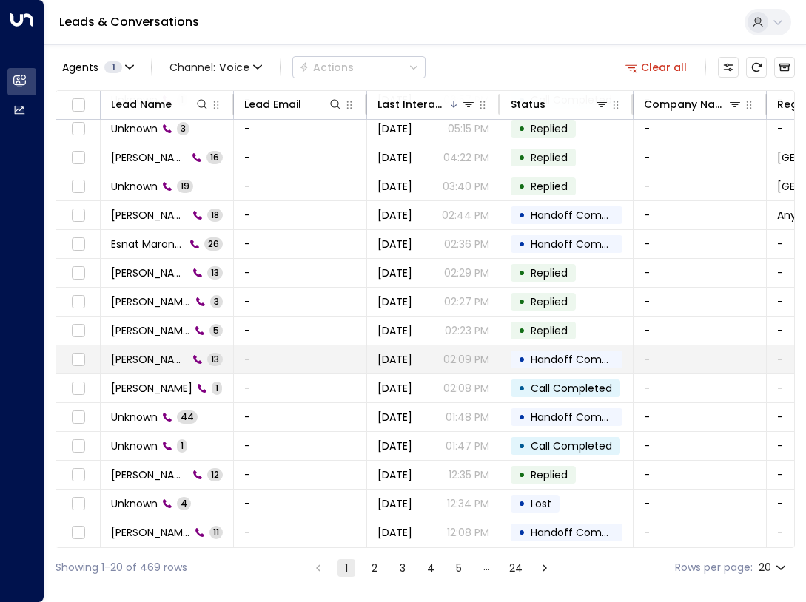
click at [161, 354] on span "[PERSON_NAME]" at bounding box center [149, 359] width 77 height 15
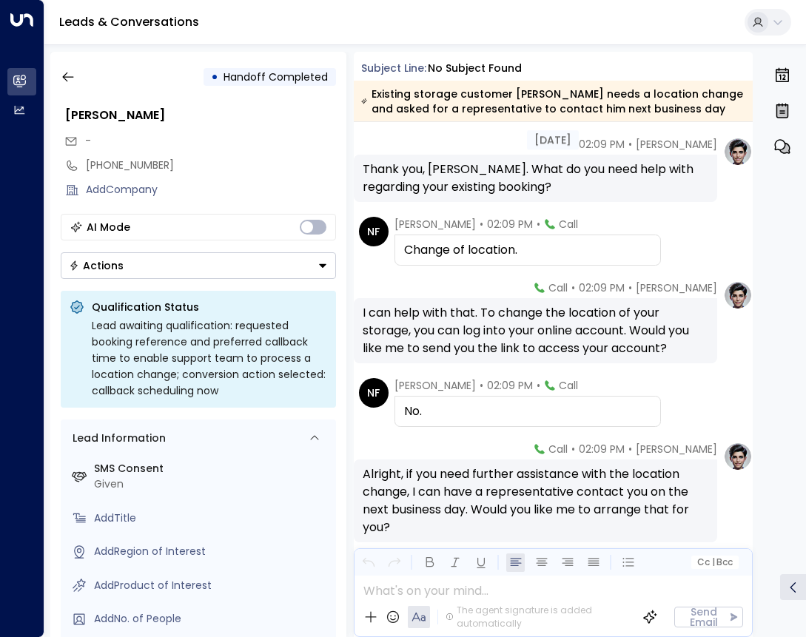
scroll to position [379, 0]
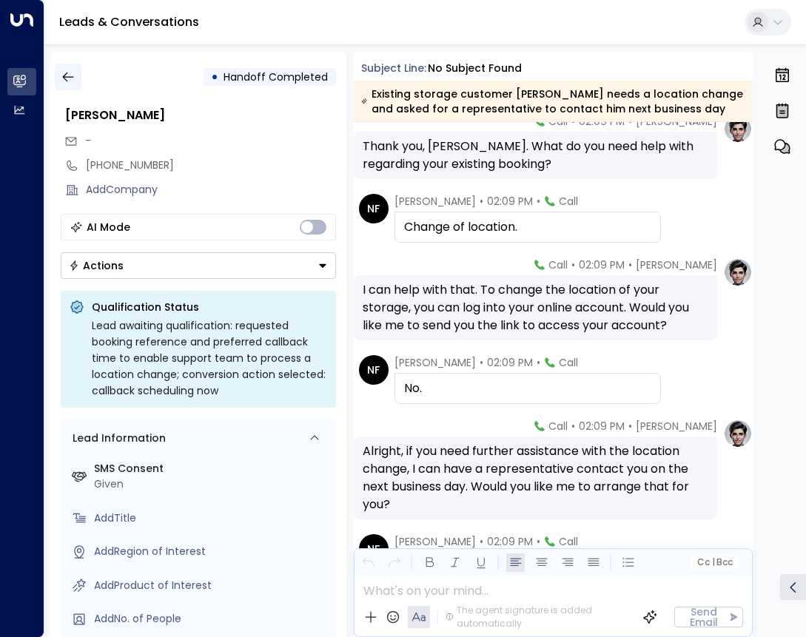
click at [70, 77] on icon "button" at bounding box center [67, 78] width 11 height 10
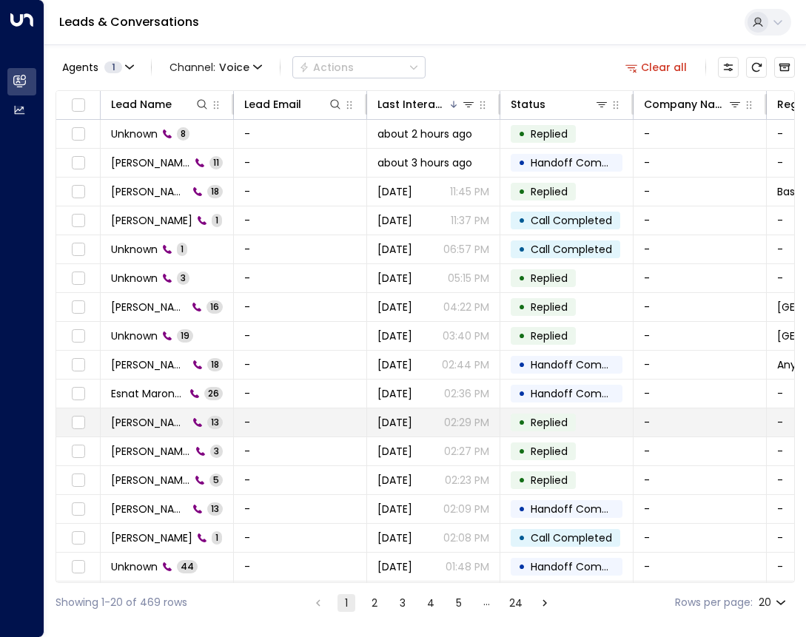
scroll to position [119, 0]
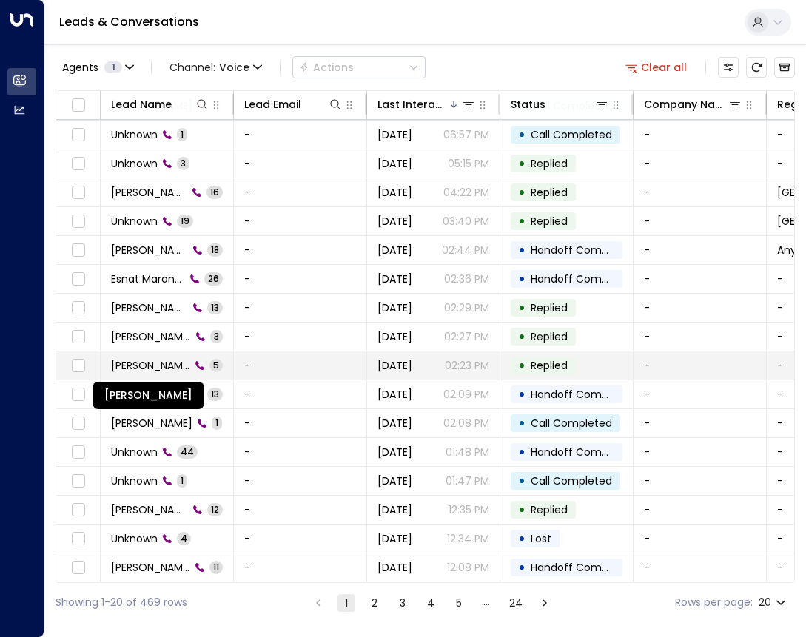
click at [167, 358] on span "[PERSON_NAME]" at bounding box center [150, 365] width 79 height 15
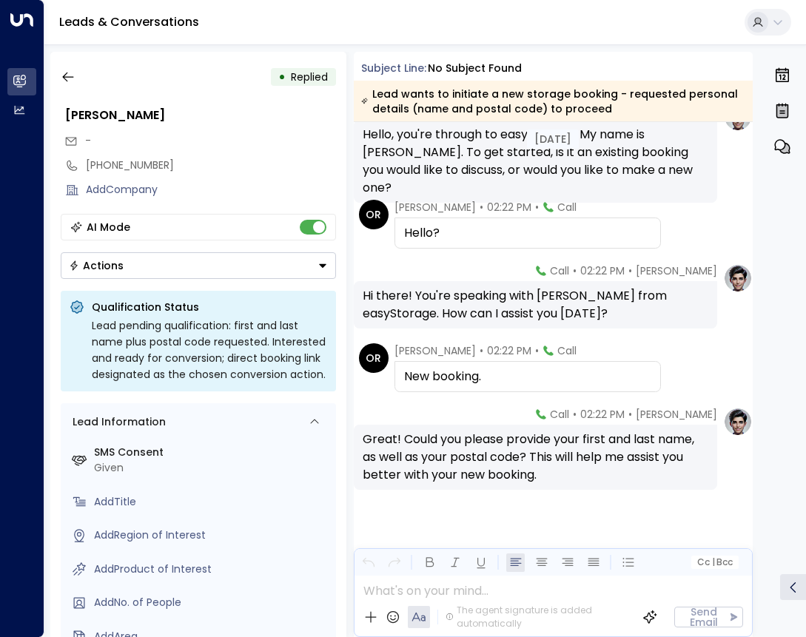
scroll to position [87, 0]
click at [74, 73] on icon "button" at bounding box center [68, 77] width 15 height 15
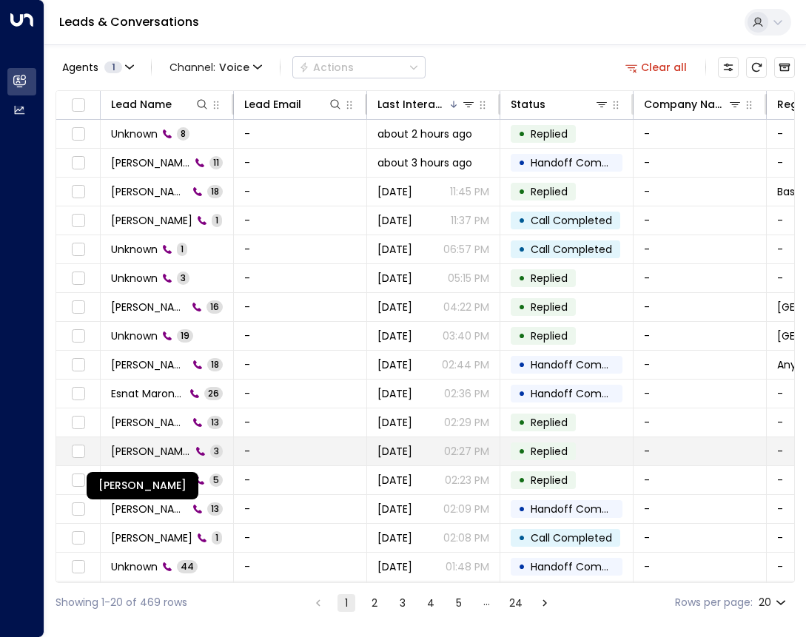
click at [171, 451] on span "[PERSON_NAME]" at bounding box center [151, 451] width 80 height 15
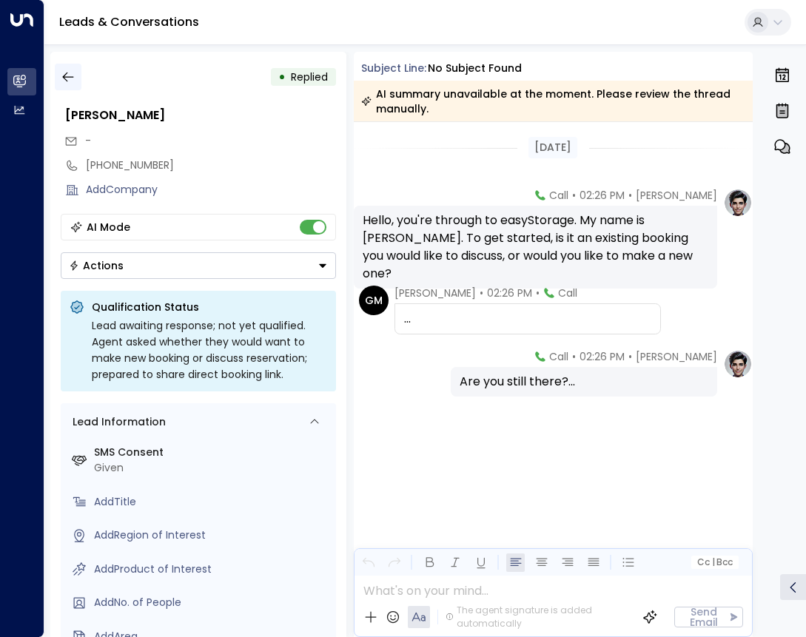
click at [68, 68] on button "button" at bounding box center [68, 77] width 27 height 27
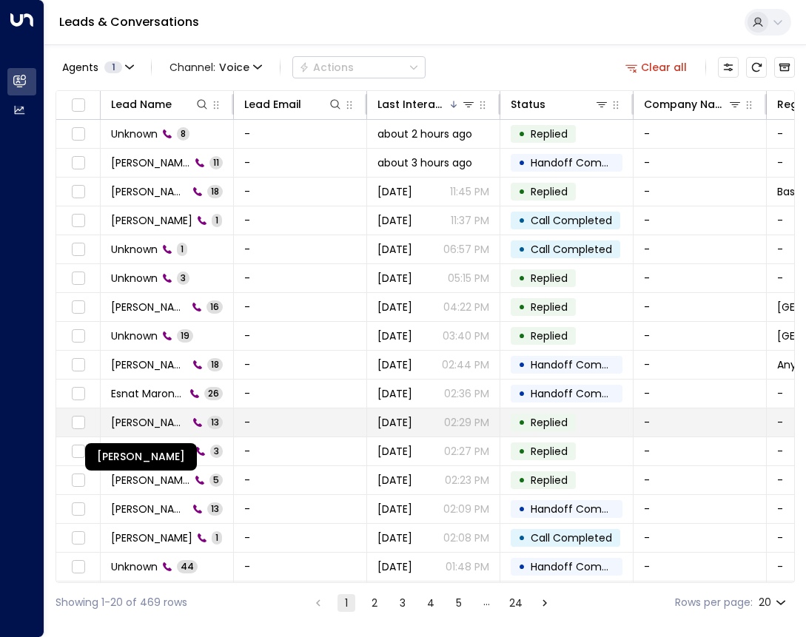
click at [166, 418] on span "[PERSON_NAME]" at bounding box center [149, 422] width 77 height 15
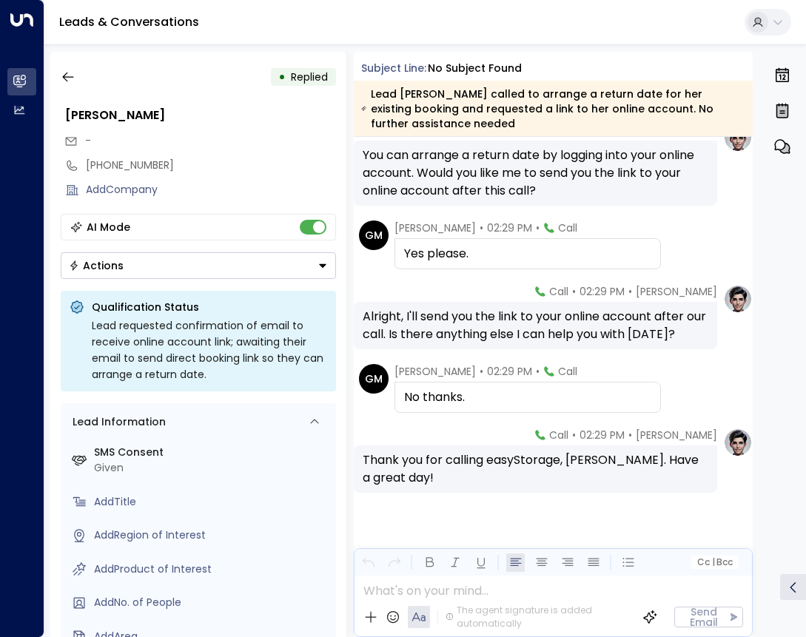
scroll to position [693, 0]
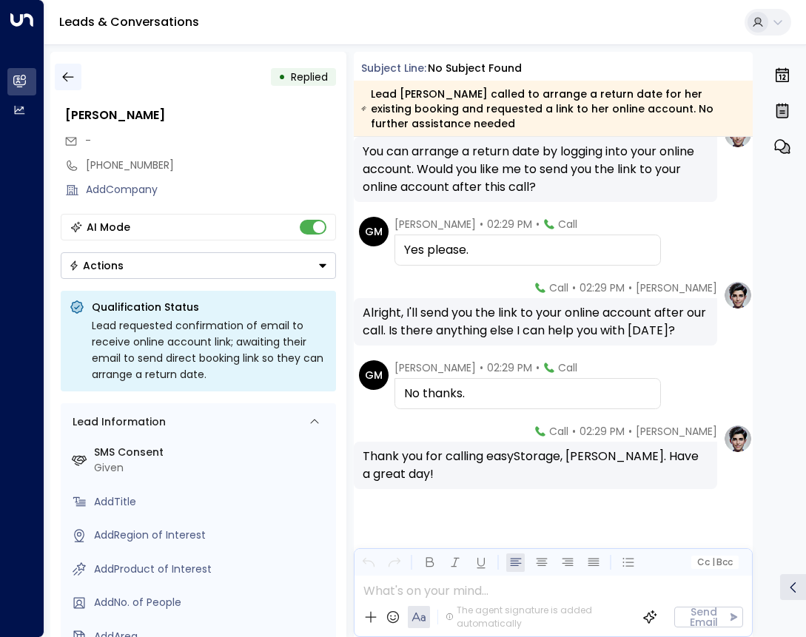
click at [69, 75] on icon "button" at bounding box center [68, 77] width 15 height 15
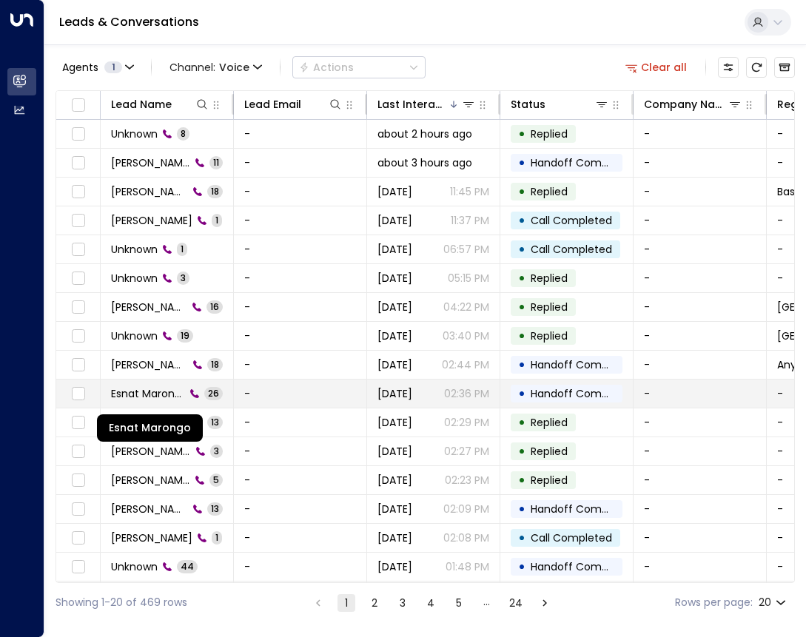
click at [127, 399] on span "Esnat Marongo" at bounding box center [148, 393] width 74 height 15
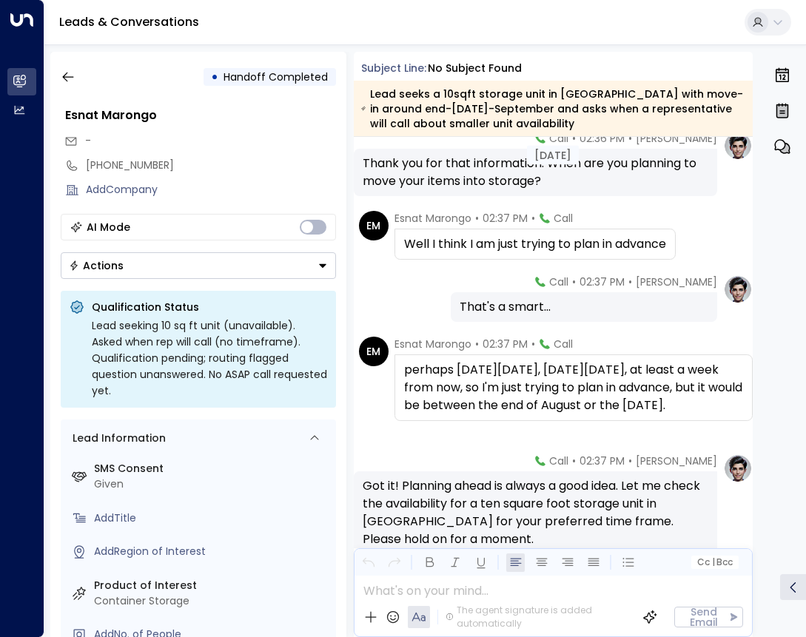
scroll to position [888, 0]
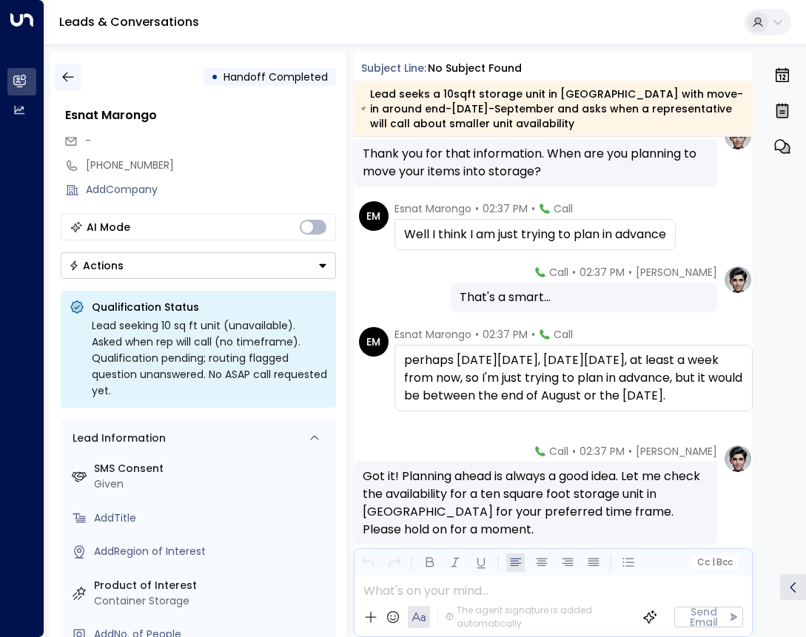
click at [75, 77] on icon "button" at bounding box center [68, 77] width 15 height 15
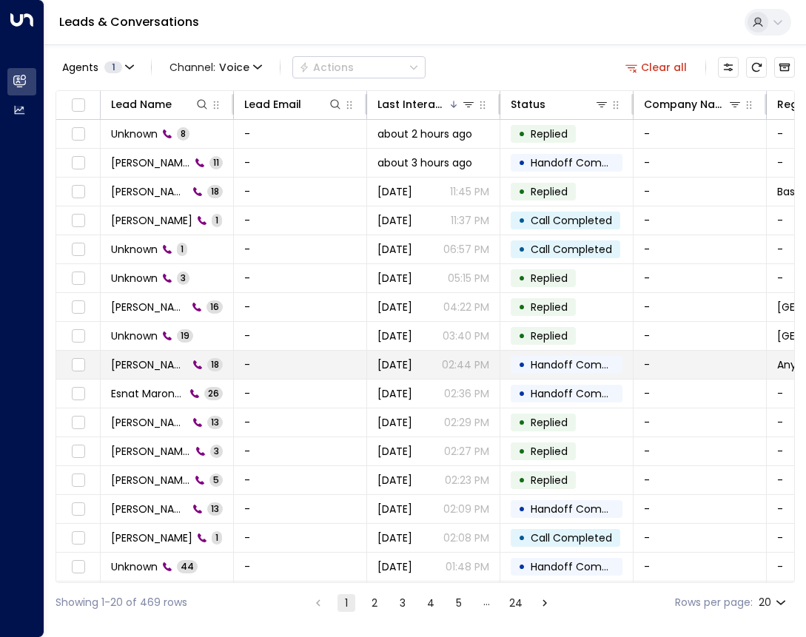
click at [150, 359] on span "Sunny Wallia" at bounding box center [149, 364] width 77 height 15
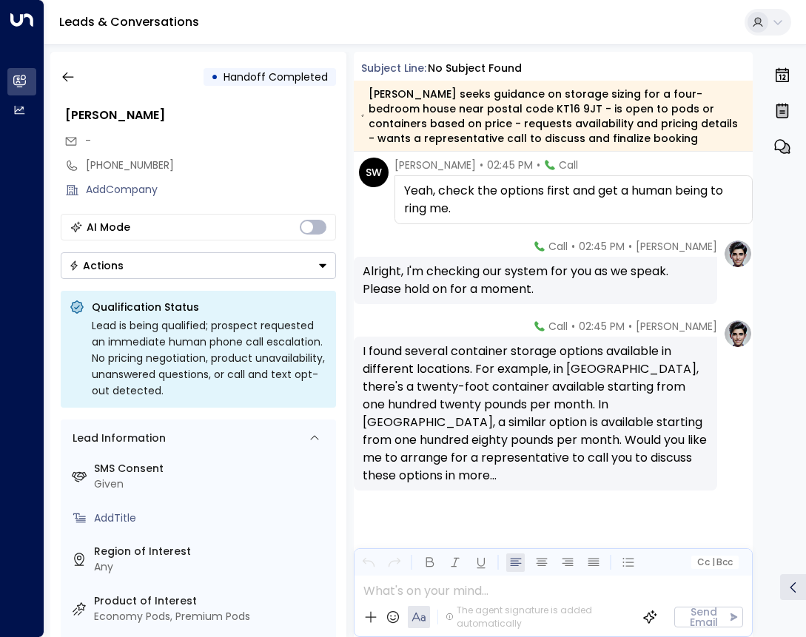
scroll to position [1341, 0]
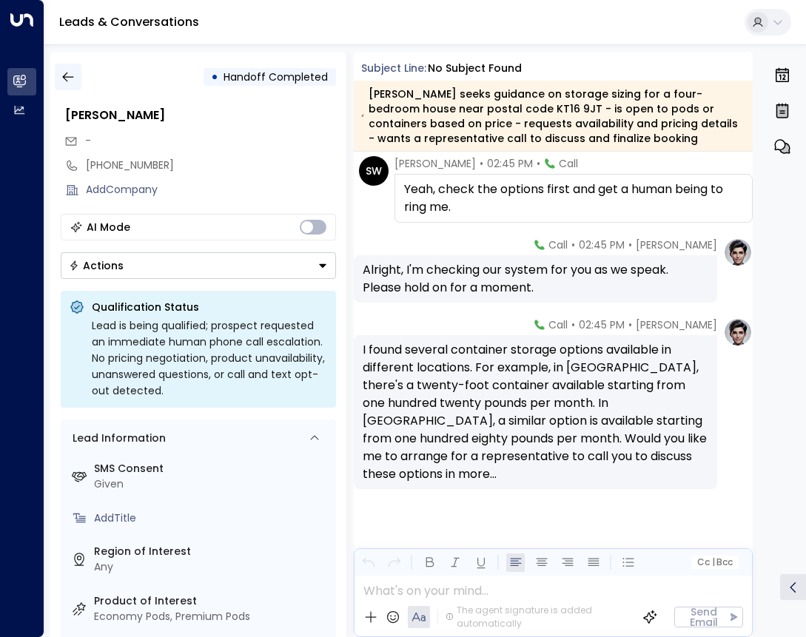
click at [77, 75] on button "button" at bounding box center [68, 77] width 27 height 27
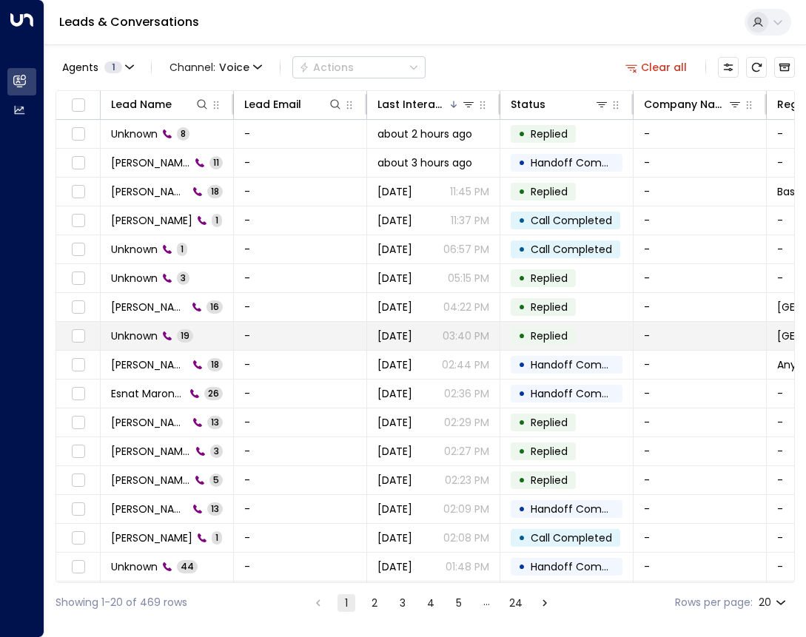
click at [129, 326] on td "Unknown 19" at bounding box center [167, 336] width 133 height 28
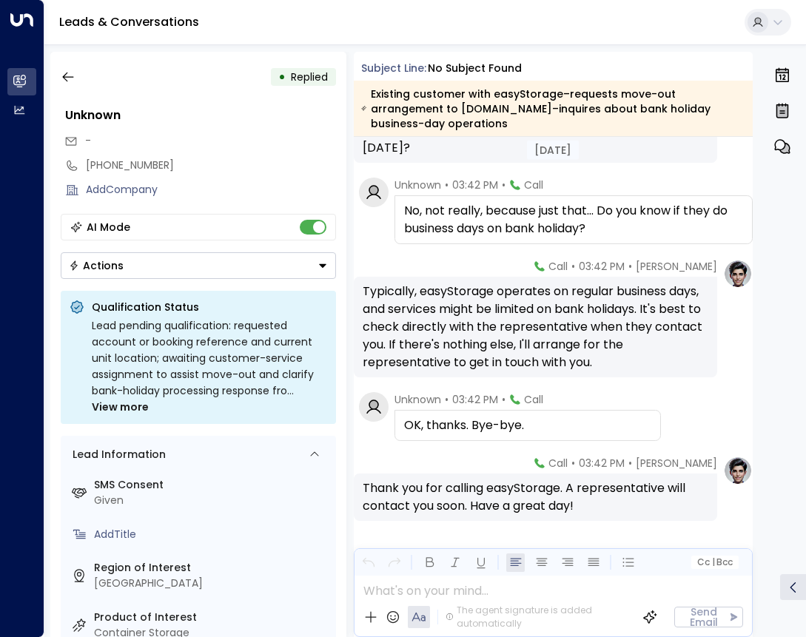
scroll to position [1571, 0]
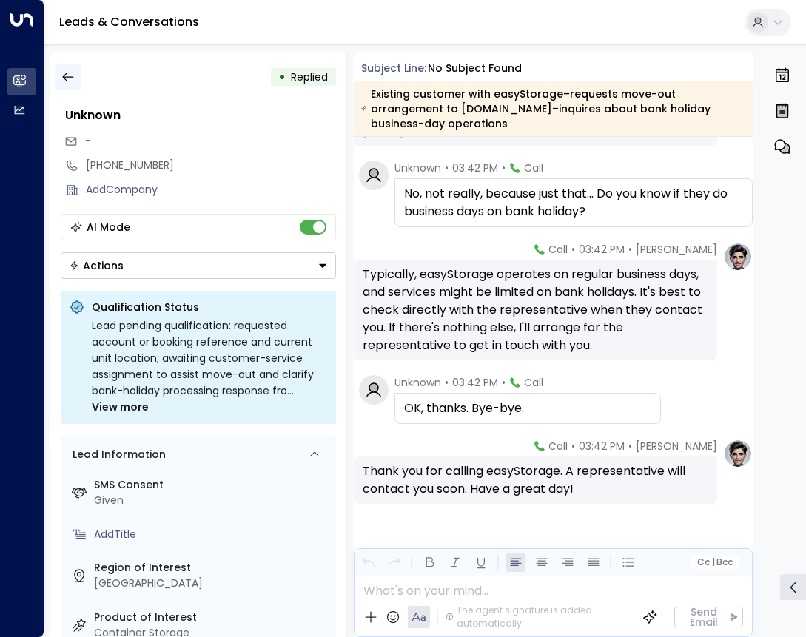
click at [64, 73] on icon "button" at bounding box center [68, 77] width 15 height 15
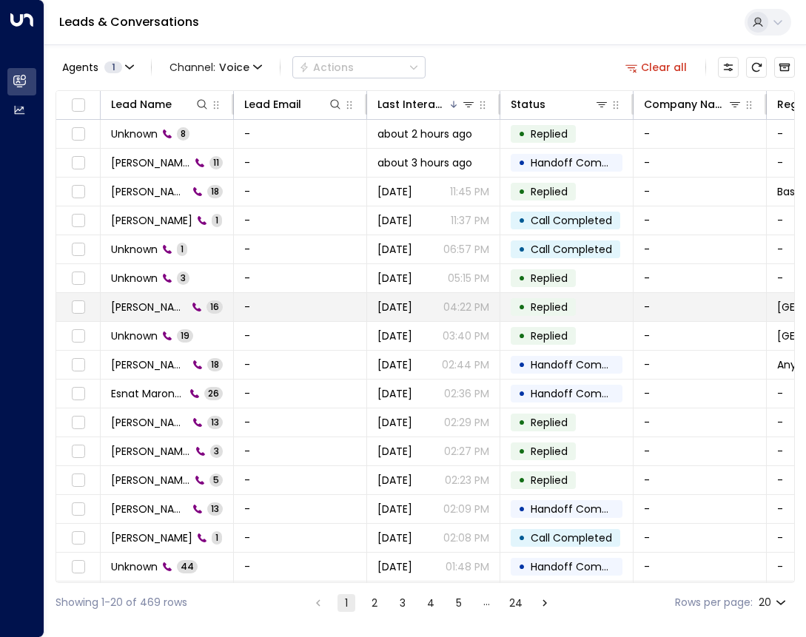
click at [148, 306] on span "Marlon C" at bounding box center [149, 307] width 76 height 15
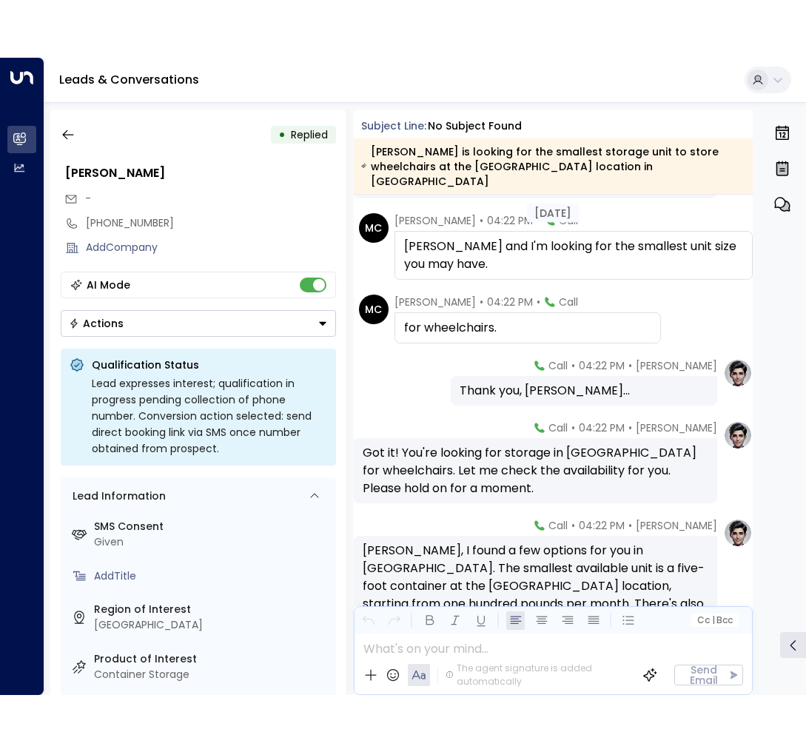
scroll to position [444, 0]
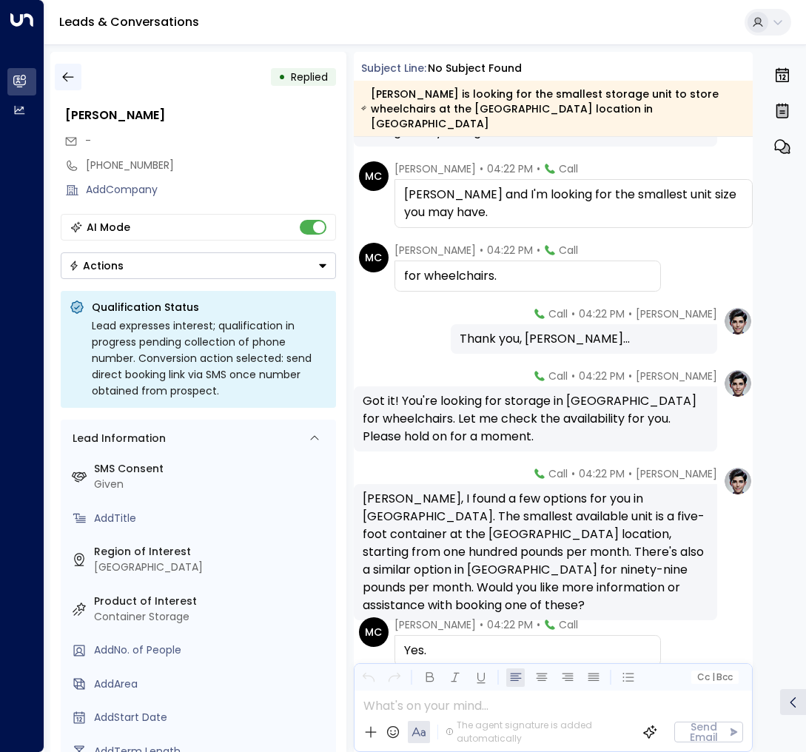
click at [75, 78] on icon "button" at bounding box center [68, 77] width 15 height 15
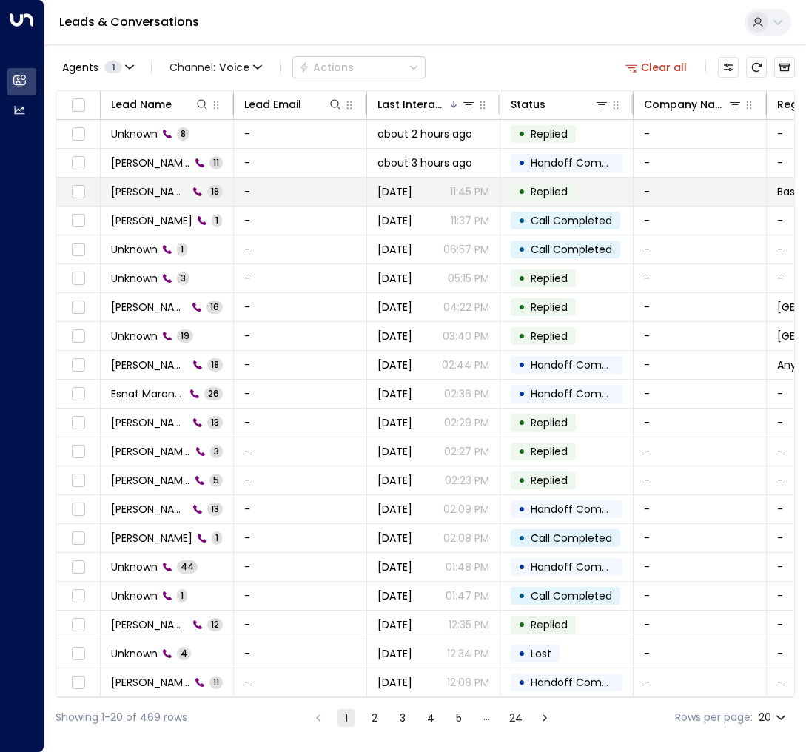
click at [138, 188] on span "Ai Araki" at bounding box center [149, 191] width 77 height 15
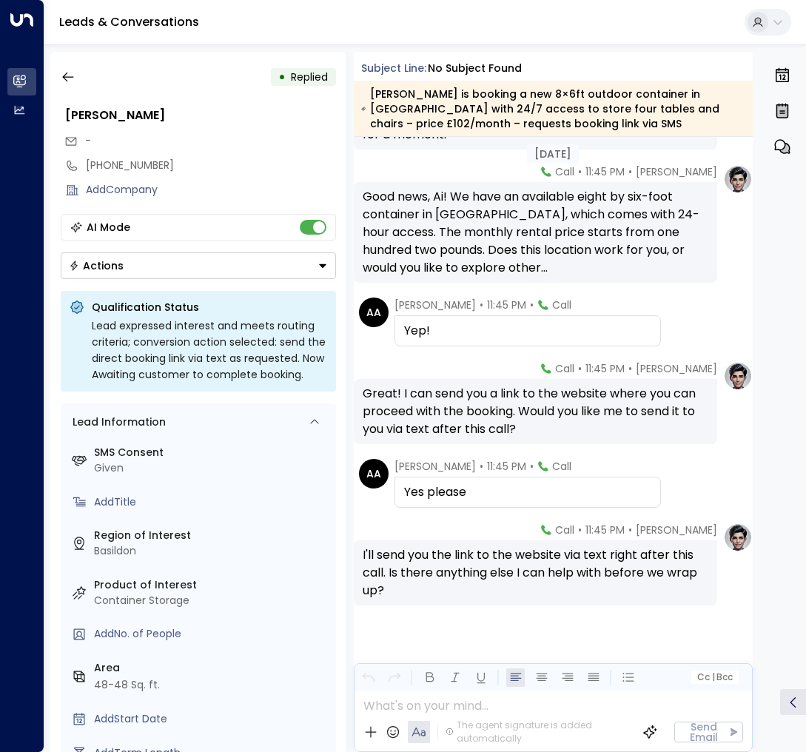
scroll to position [1034, 0]
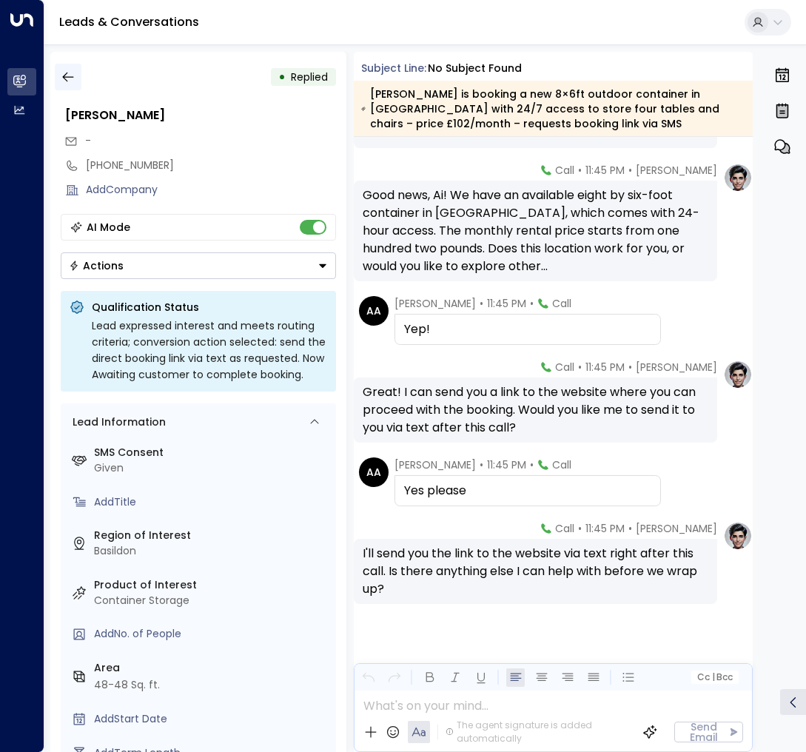
click at [70, 75] on icon "button" at bounding box center [68, 77] width 15 height 15
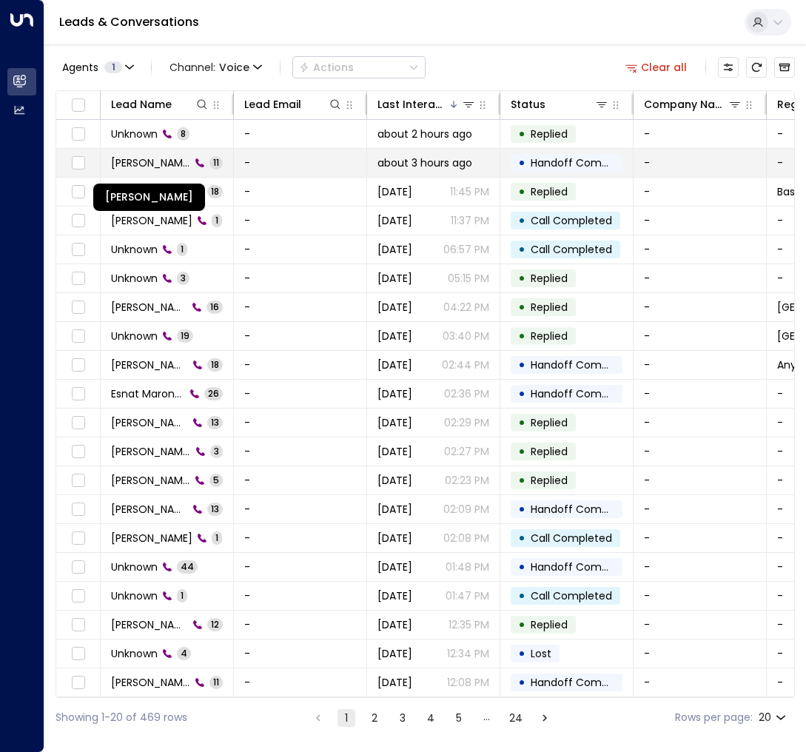
click at [149, 157] on span "Abigail Sendama" at bounding box center [150, 162] width 79 height 15
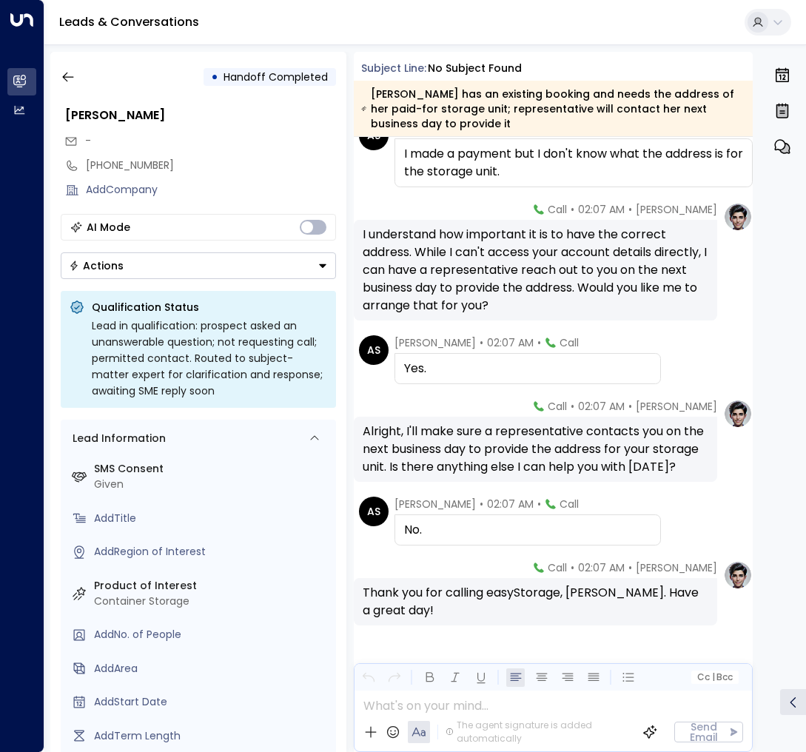
scroll to position [506, 0]
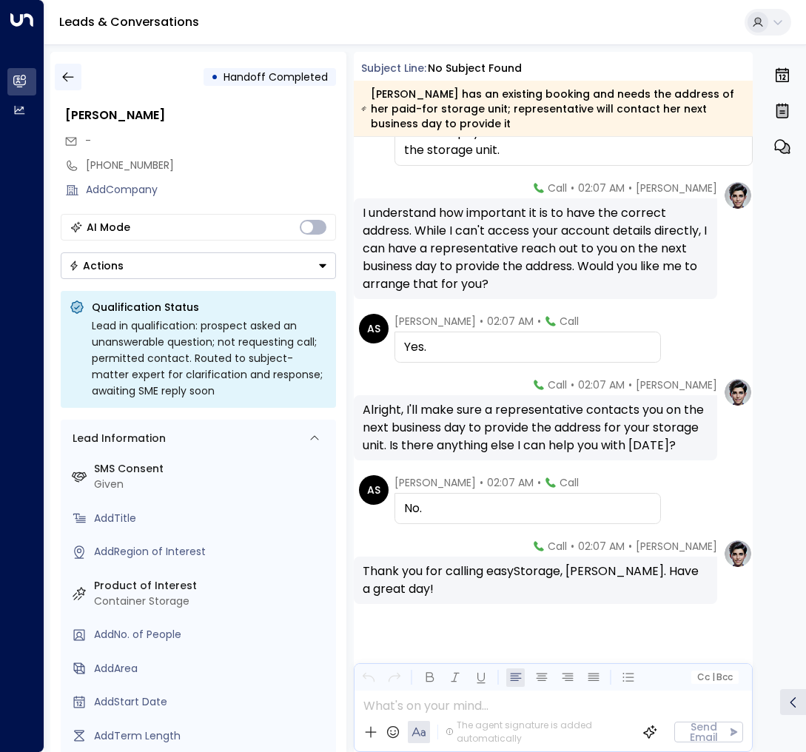
click at [79, 77] on button "button" at bounding box center [68, 77] width 27 height 27
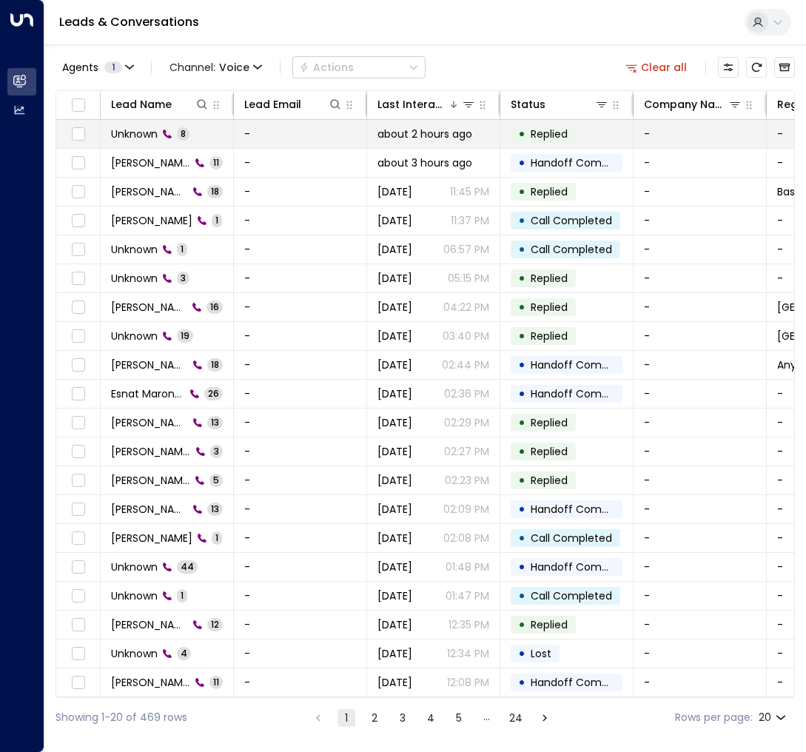
click at [145, 128] on span "Unknown" at bounding box center [134, 134] width 47 height 15
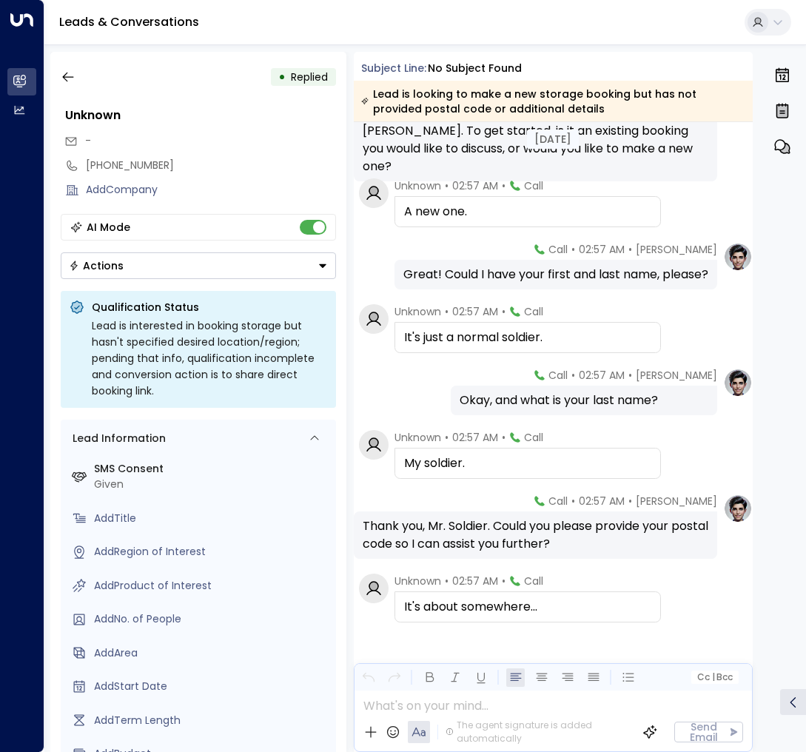
scroll to position [126, 0]
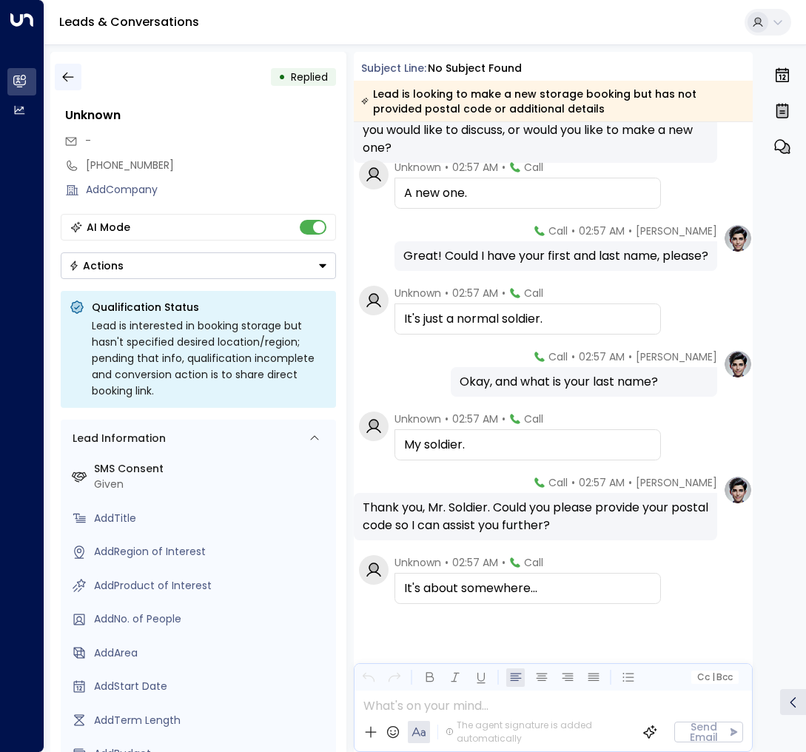
click at [73, 85] on button "button" at bounding box center [68, 77] width 27 height 27
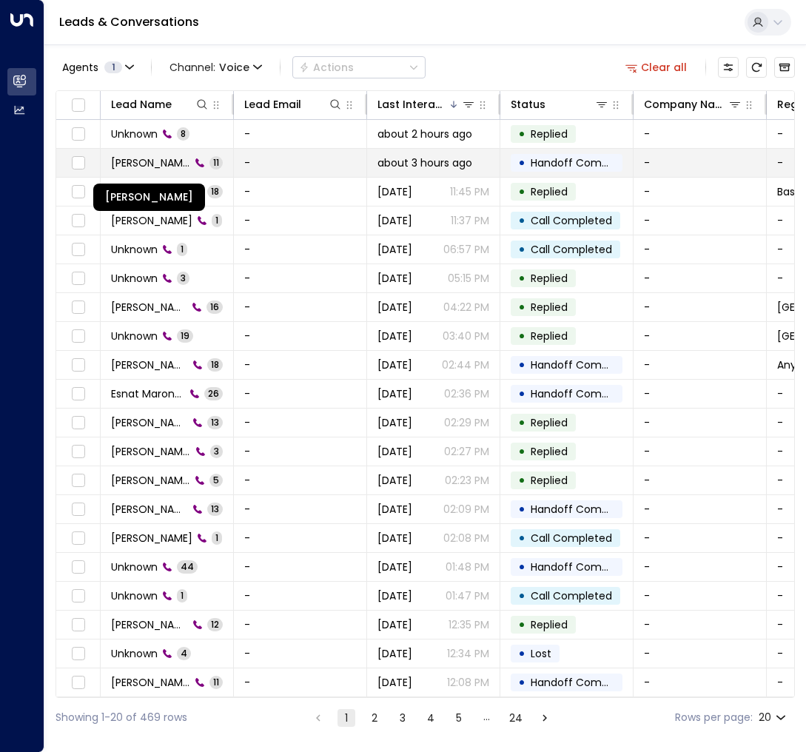
click at [133, 157] on span "Abigail Sendama" at bounding box center [150, 162] width 79 height 15
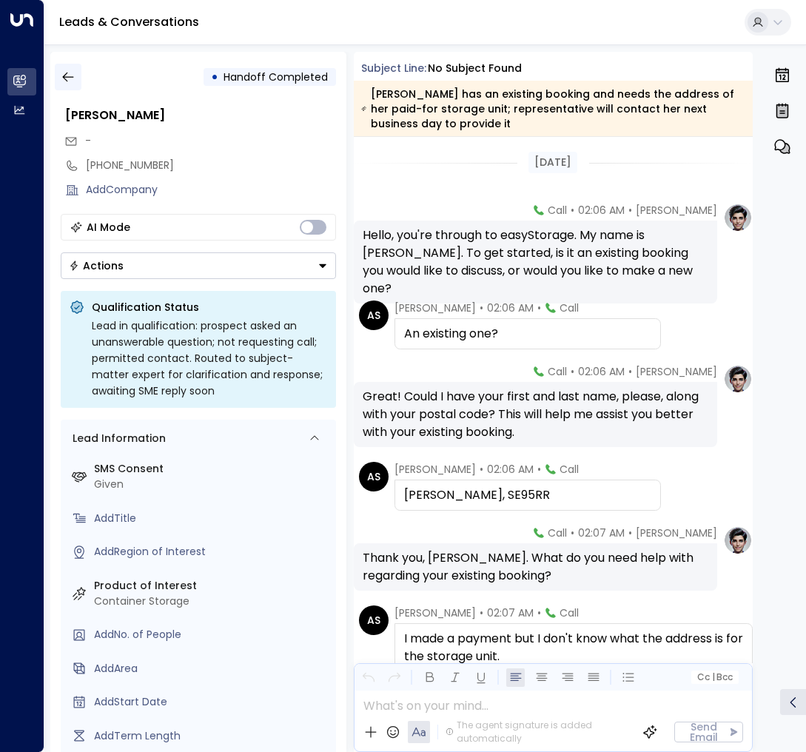
click at [81, 70] on button "button" at bounding box center [68, 77] width 27 height 27
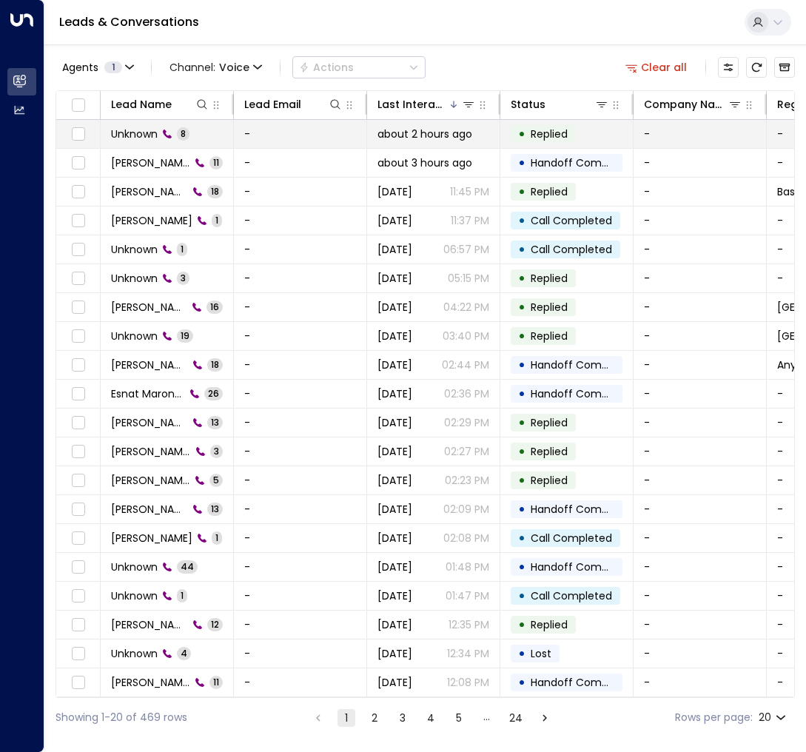
click at [145, 136] on span "Unknown" at bounding box center [134, 134] width 47 height 15
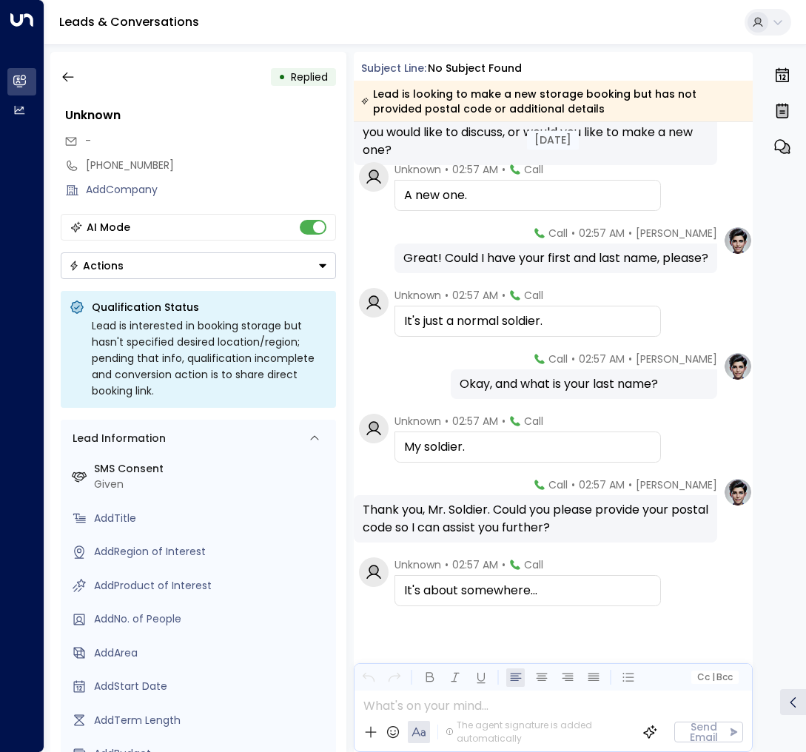
scroll to position [126, 0]
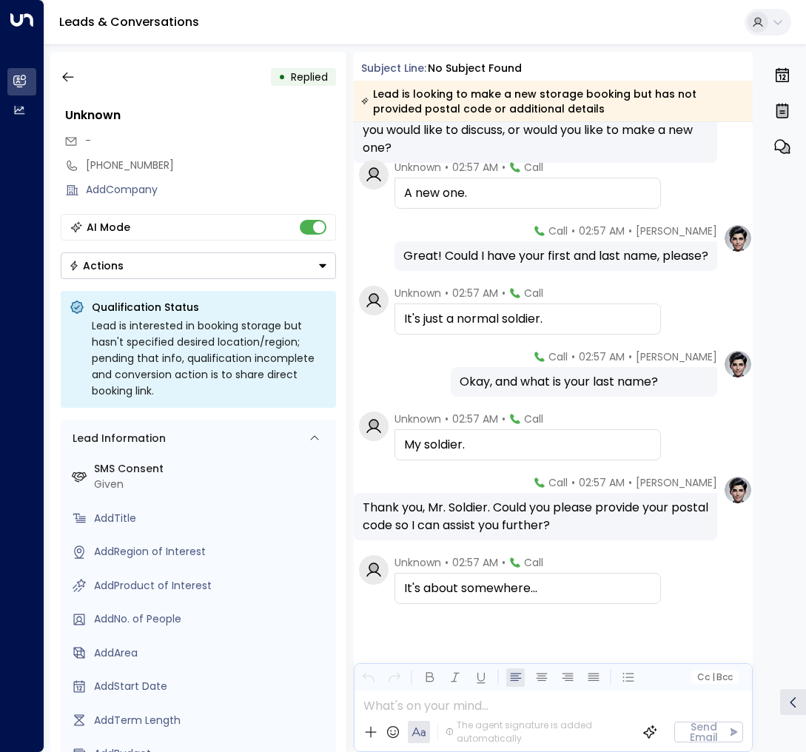
click at [70, 62] on div "• Replied Unknown - +447903341704 Add Company AI Mode Actions Qualification Sta…" at bounding box center [198, 402] width 296 height 700
click at [70, 75] on icon "button" at bounding box center [68, 77] width 15 height 15
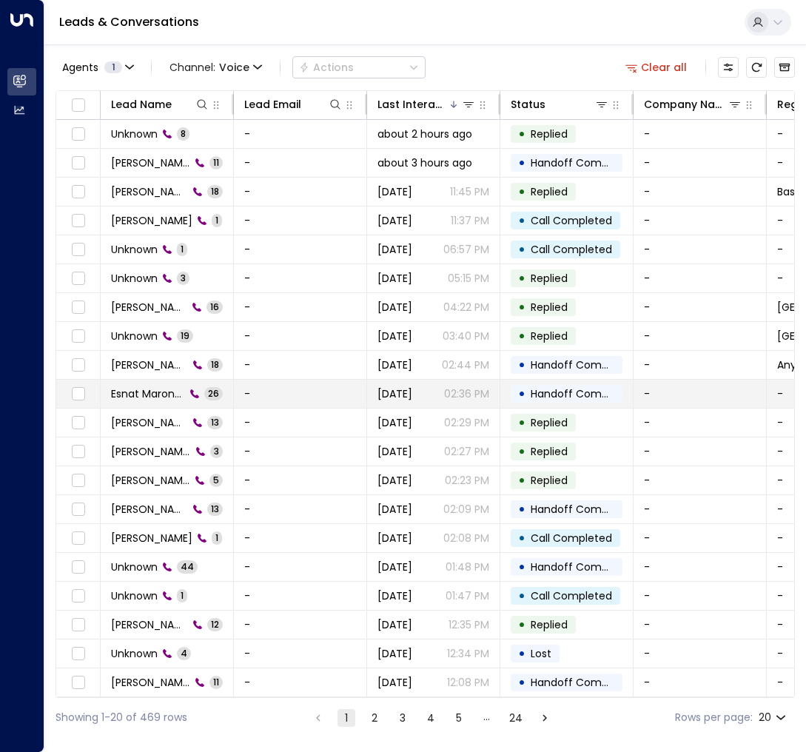
scroll to position [4, 0]
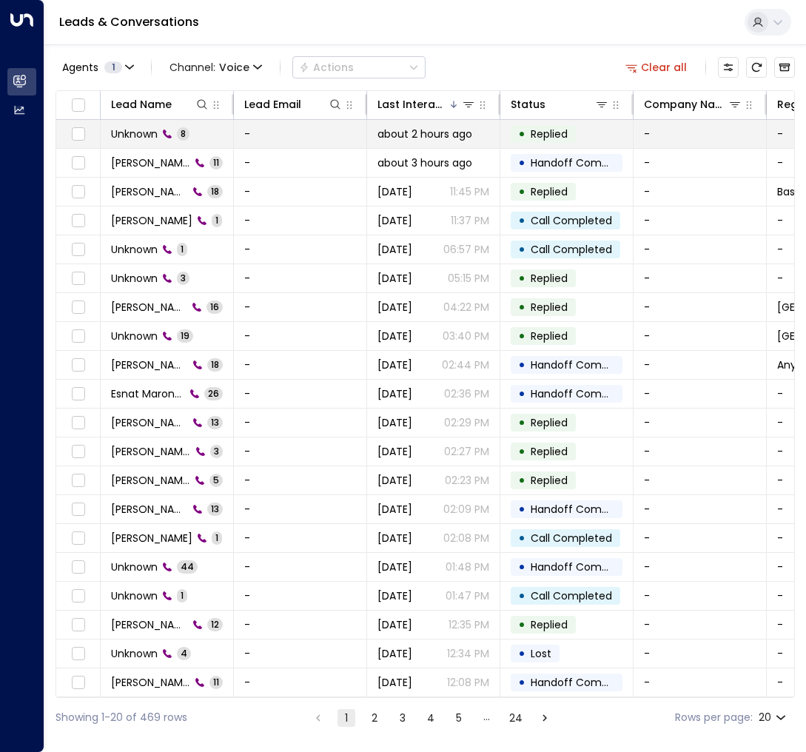
click at [131, 127] on span "Unknown" at bounding box center [134, 134] width 47 height 15
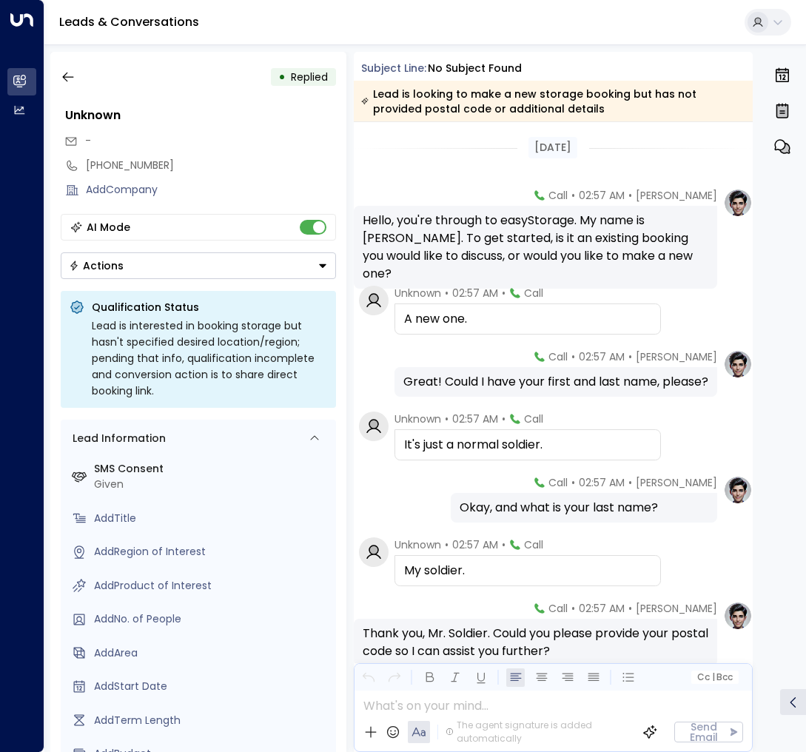
scroll to position [126, 0]
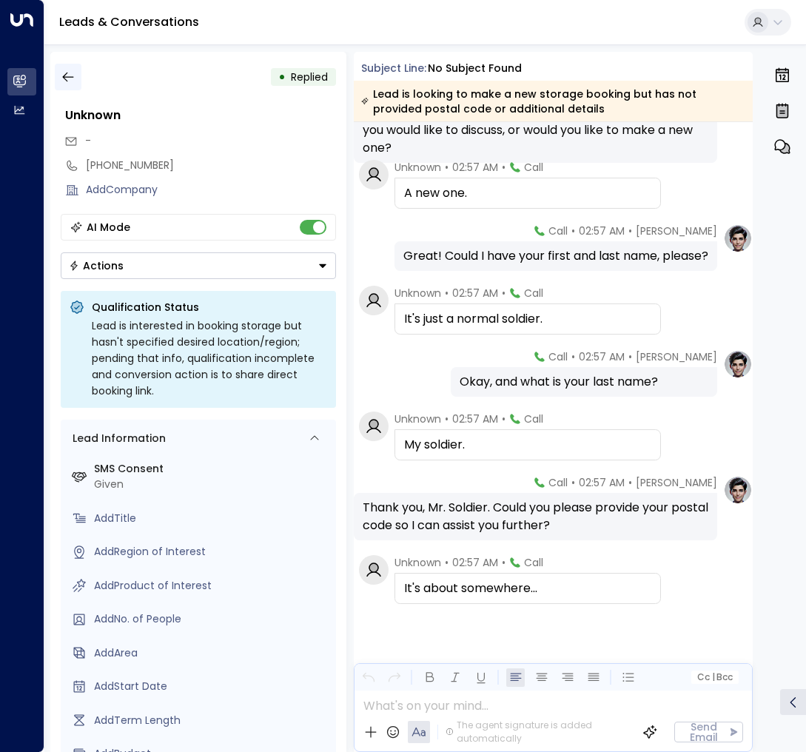
click at [77, 77] on button "button" at bounding box center [68, 77] width 27 height 27
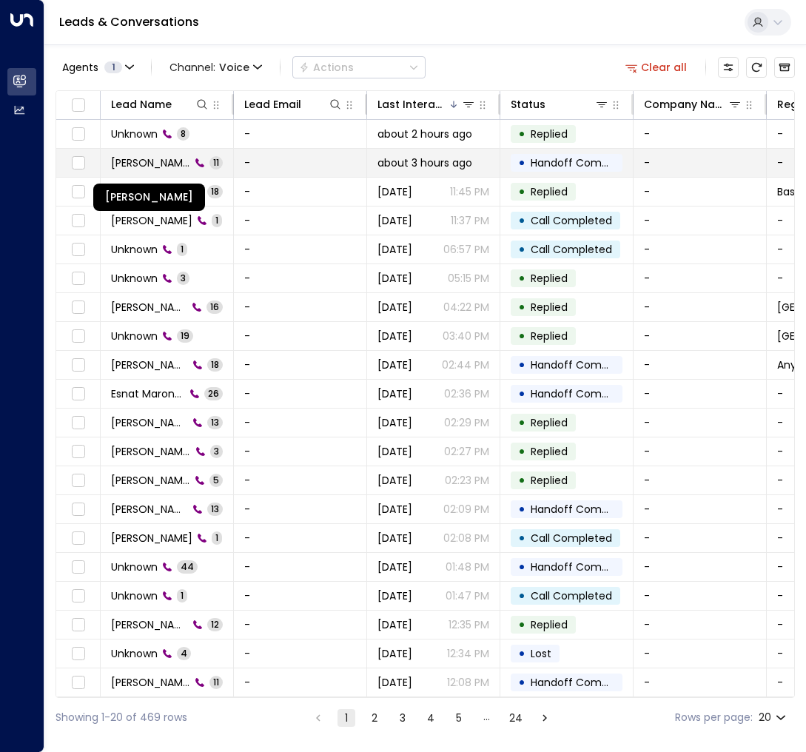
click at [165, 166] on span "Abigail Sendama" at bounding box center [150, 162] width 79 height 15
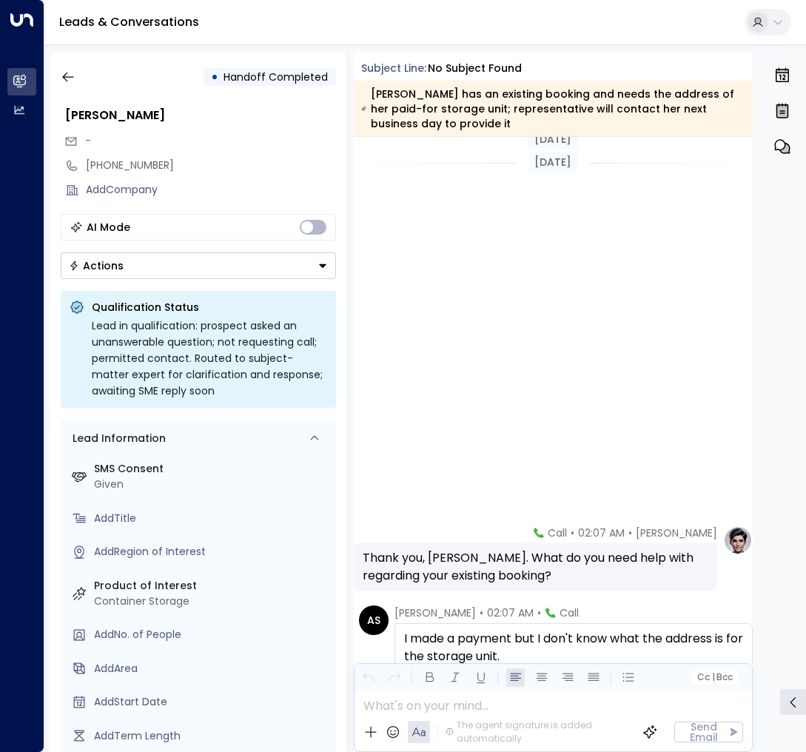
scroll to position [506, 0]
